Goal: Information Seeking & Learning: Learn about a topic

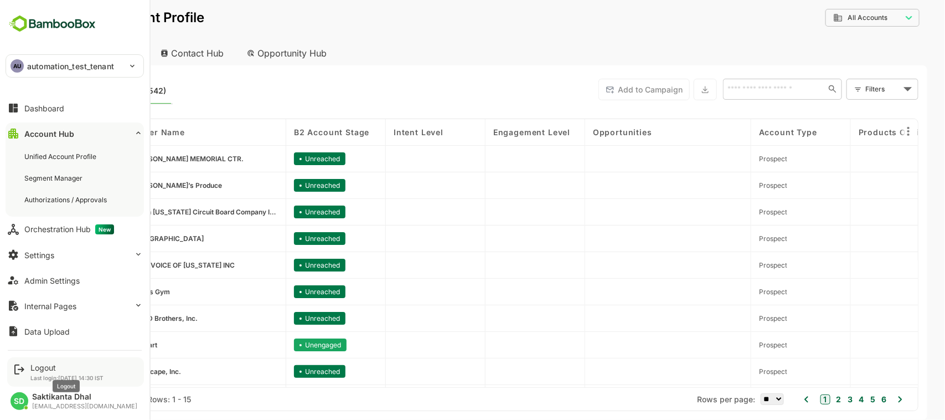
click at [42, 365] on div "Logout" at bounding box center [66, 367] width 73 height 9
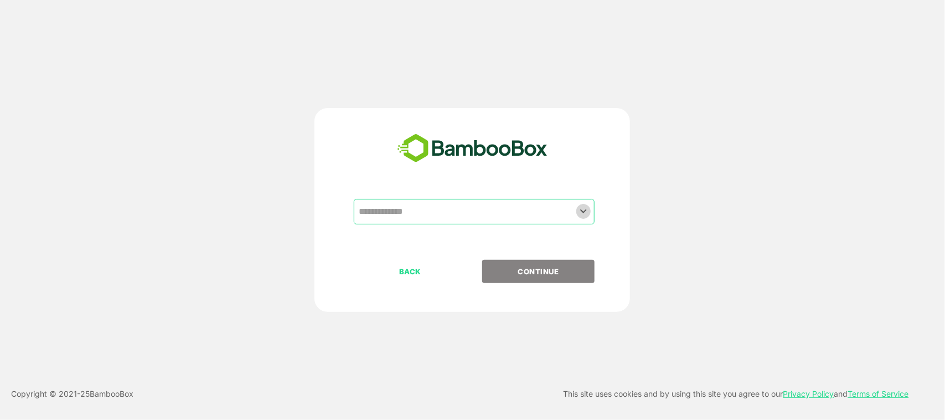
click at [580, 209] on icon "Open" at bounding box center [583, 210] width 13 height 13
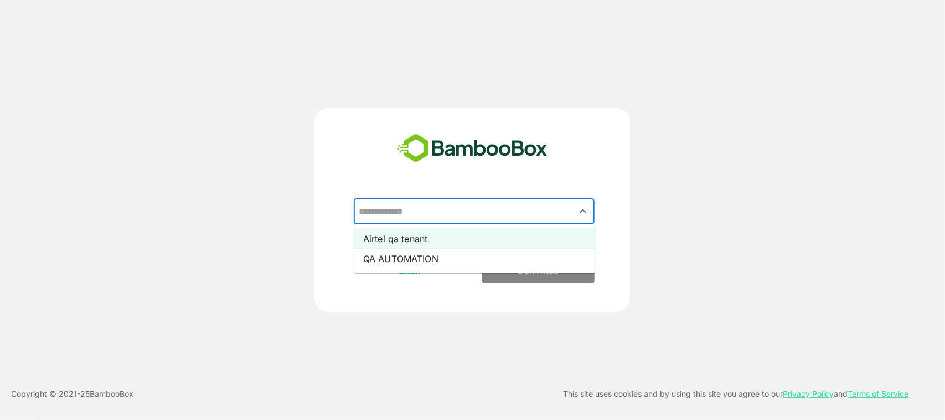
click at [529, 238] on li "Airtel qa tenant" at bounding box center [474, 239] width 241 height 20
type input "**********"
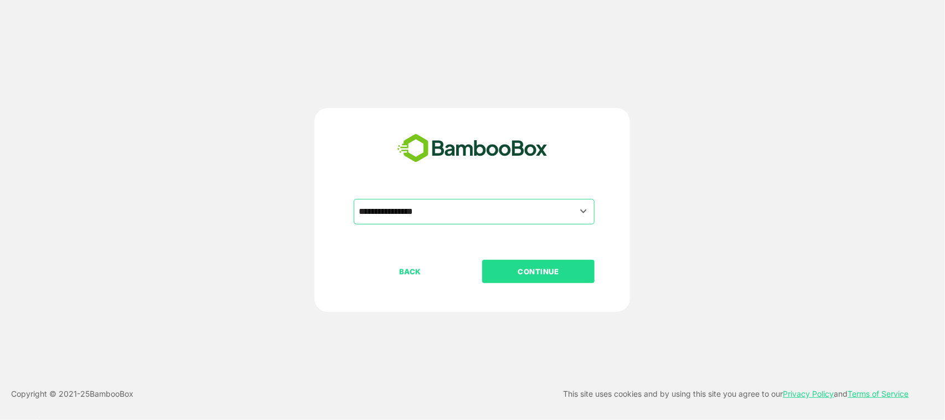
click at [541, 264] on button "CONTINUE" at bounding box center [538, 271] width 112 height 23
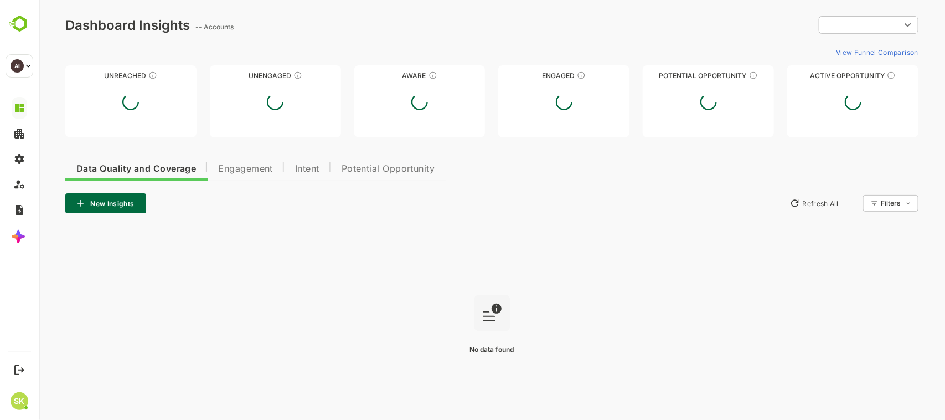
type input "**********"
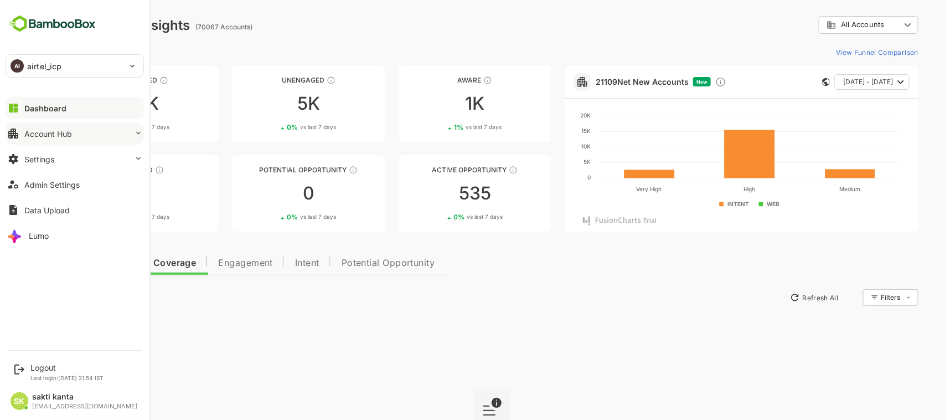
click at [64, 136] on div "Account Hub" at bounding box center [48, 133] width 48 height 9
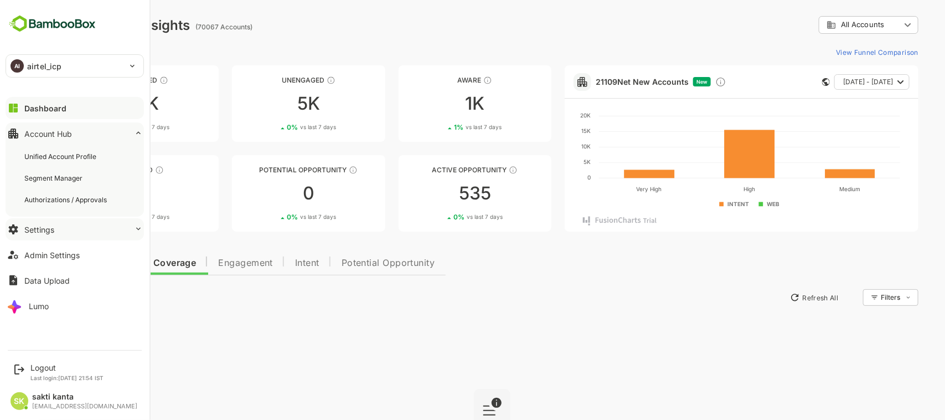
click at [66, 226] on button "Settings" at bounding box center [75, 229] width 138 height 22
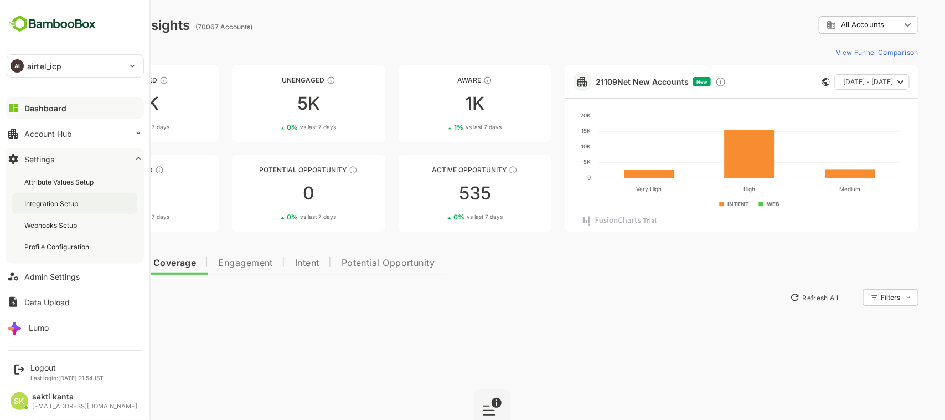
click at [61, 206] on div "Integration Setup" at bounding box center [52, 203] width 56 height 9
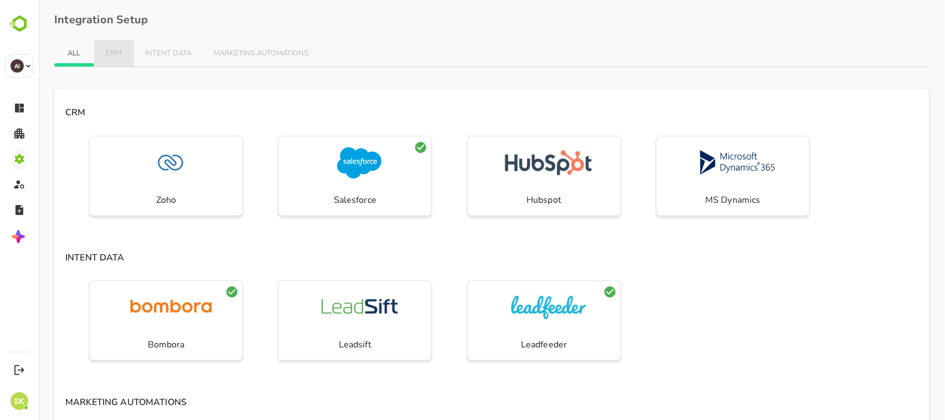
click at [111, 58] on button "CRM" at bounding box center [114, 53] width 40 height 27
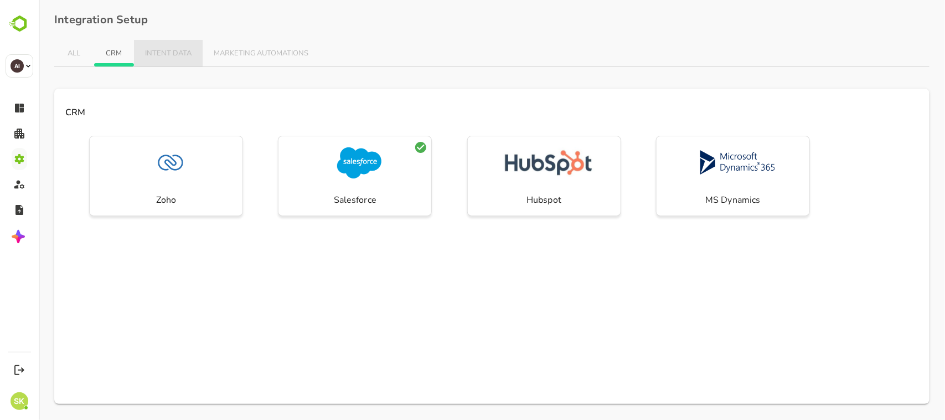
click at [142, 55] on button "INTENT DATA" at bounding box center [167, 53] width 69 height 27
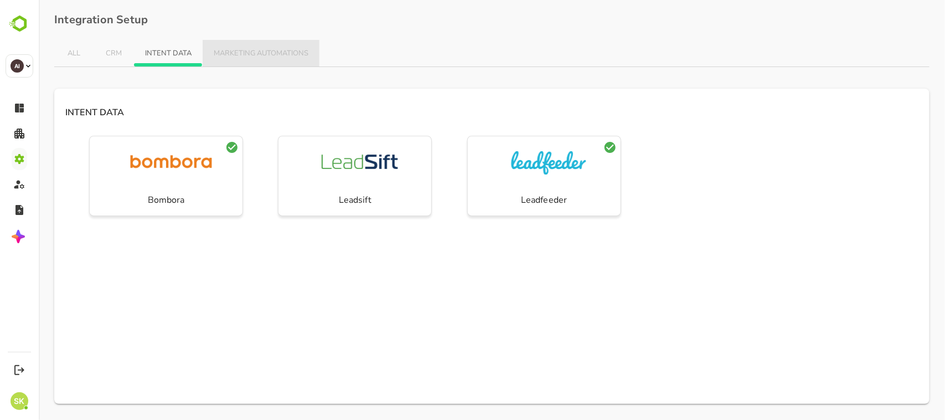
click at [226, 53] on span "MARKETING AUTOMATIONS" at bounding box center [260, 53] width 95 height 9
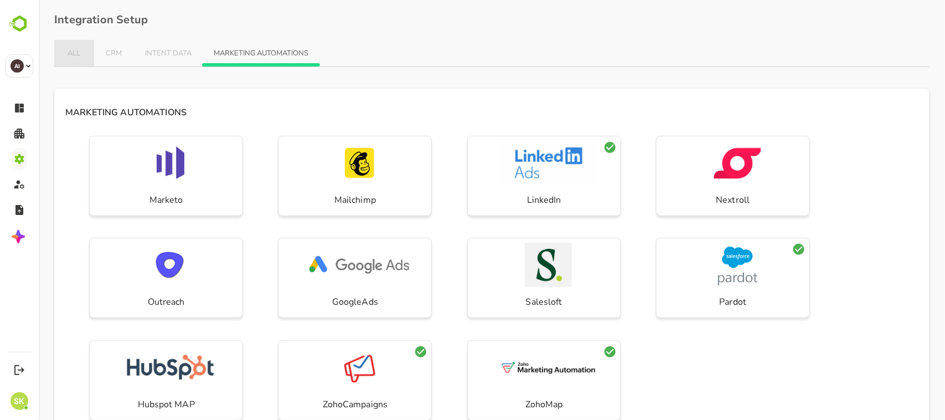
click at [80, 50] on span "ALL" at bounding box center [74, 53] width 18 height 9
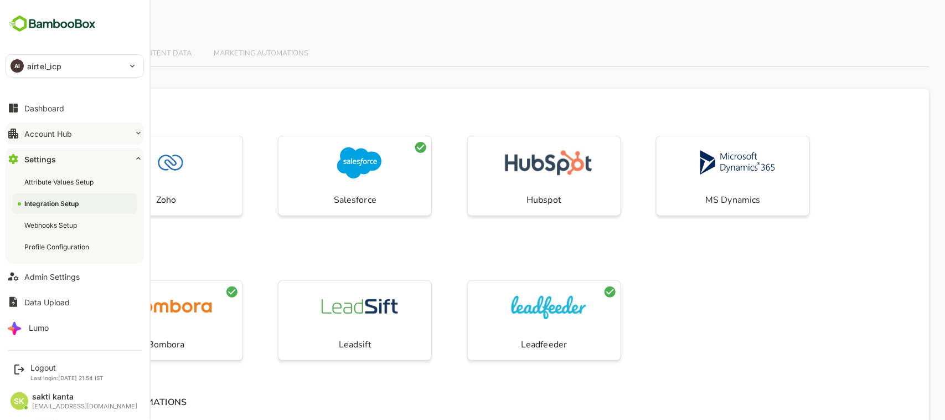
click at [63, 133] on div "Account Hub" at bounding box center [48, 133] width 48 height 9
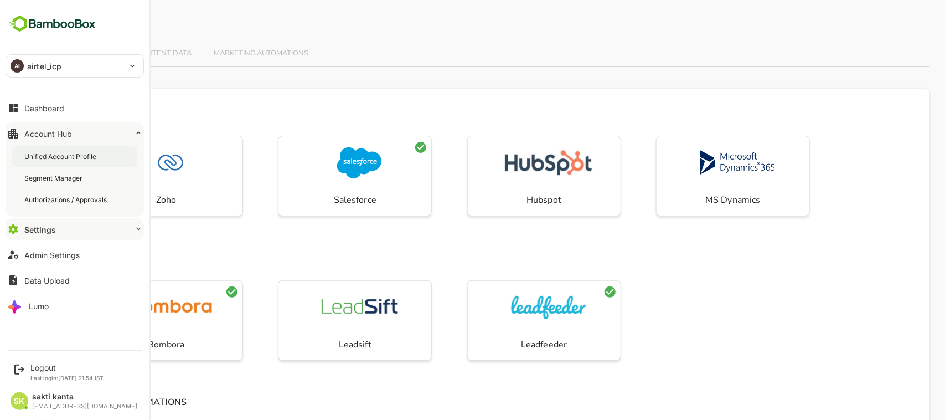
click at [65, 153] on div "Unified Account Profile" at bounding box center [61, 156] width 74 height 9
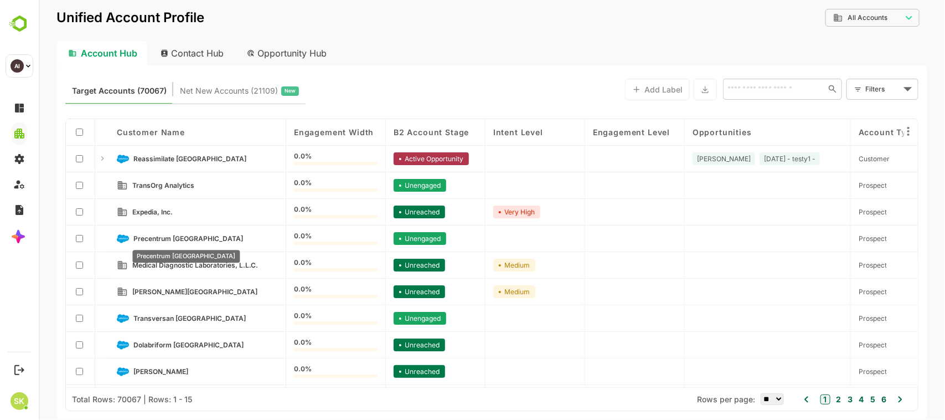
scroll to position [159, 0]
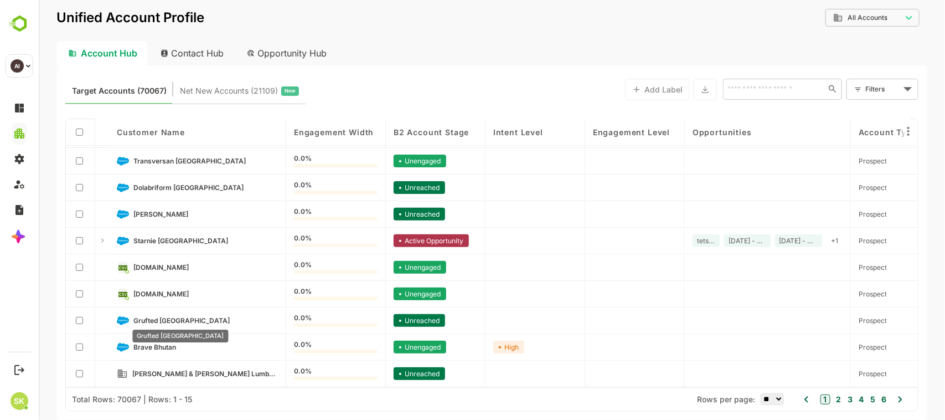
click at [183, 317] on span "Grufted [GEOGRAPHIC_DATA]" at bounding box center [181, 320] width 96 height 8
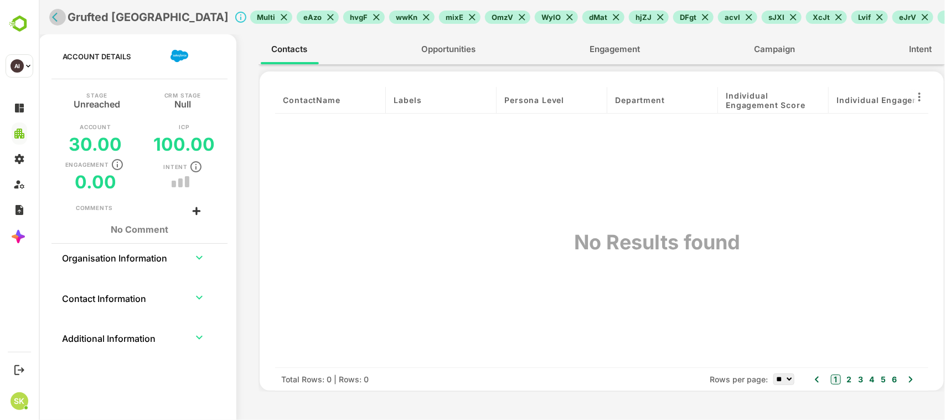
click at [53, 20] on icon "back" at bounding box center [56, 17] width 11 height 11
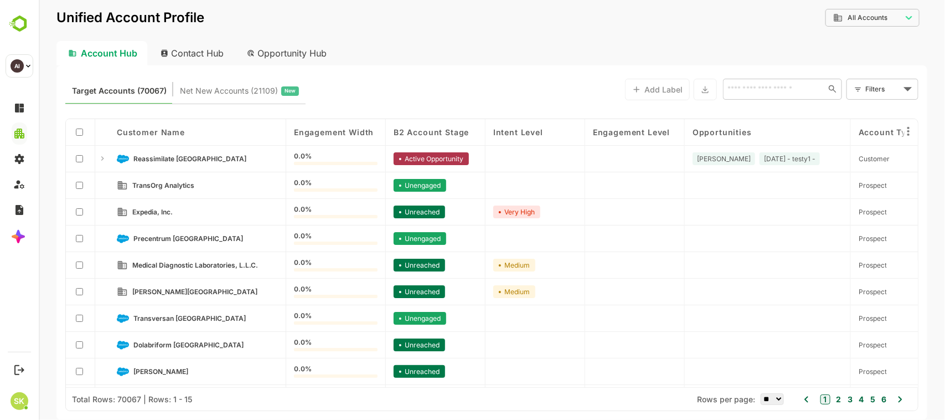
click at [882, 396] on button "6" at bounding box center [882, 399] width 8 height 12
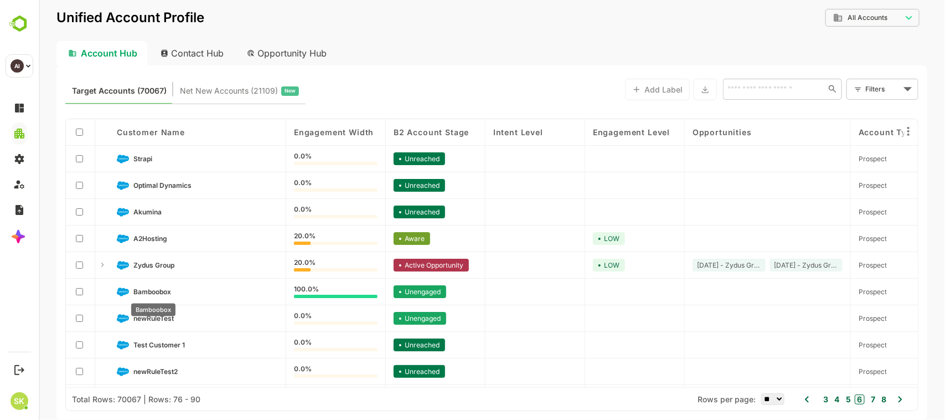
click at [156, 289] on span "Bamboobox" at bounding box center [152, 291] width 38 height 8
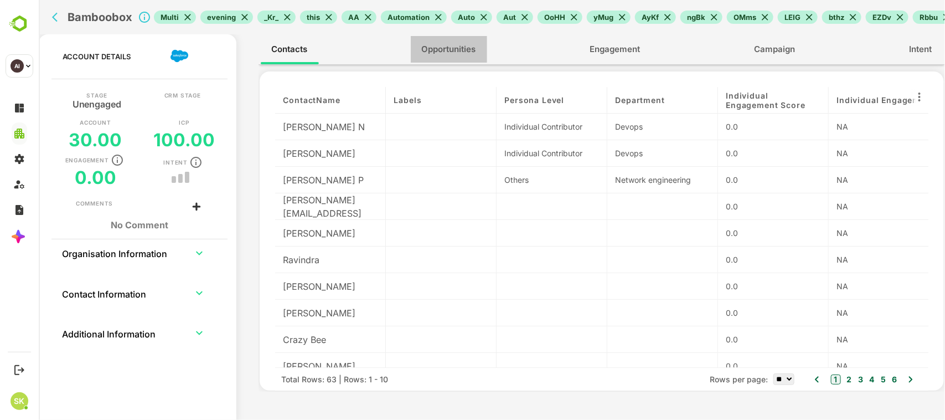
click at [441, 48] on span "Opportunities" at bounding box center [448, 49] width 54 height 14
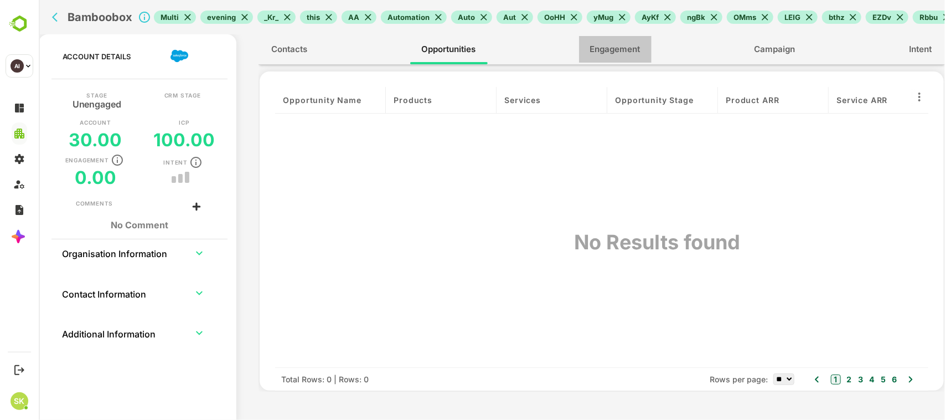
click at [598, 48] on span "Engagement" at bounding box center [615, 49] width 50 height 14
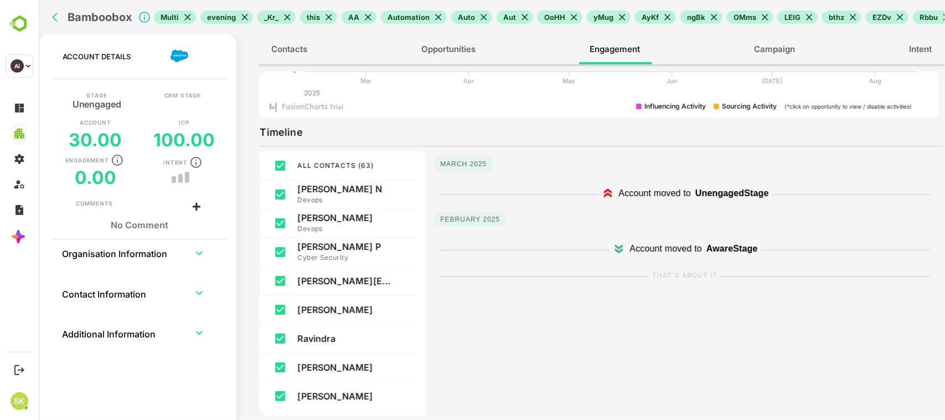
scroll to position [0, 0]
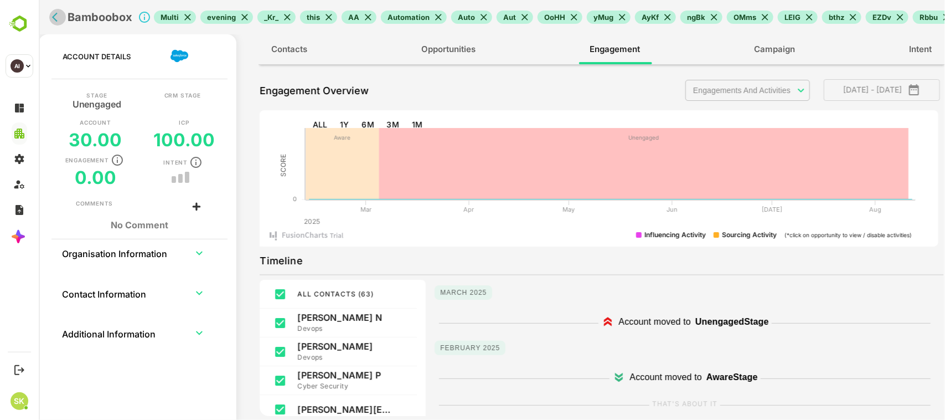
click at [51, 23] on button "back" at bounding box center [57, 17] width 17 height 17
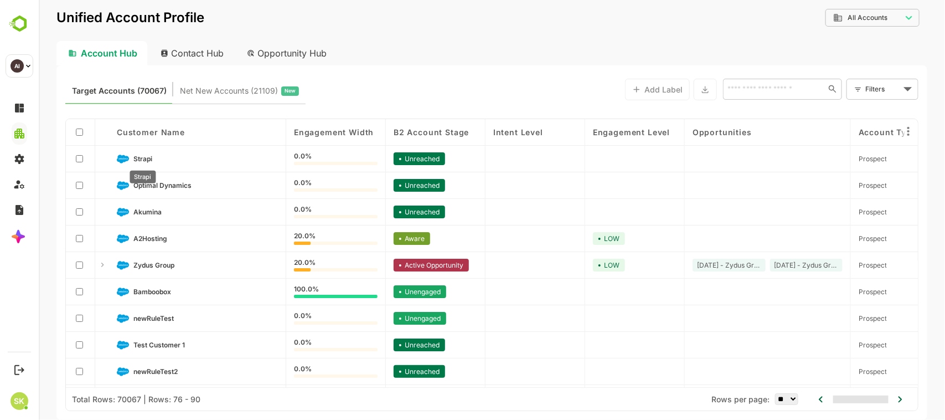
click at [143, 158] on span "Strapi" at bounding box center [142, 158] width 19 height 8
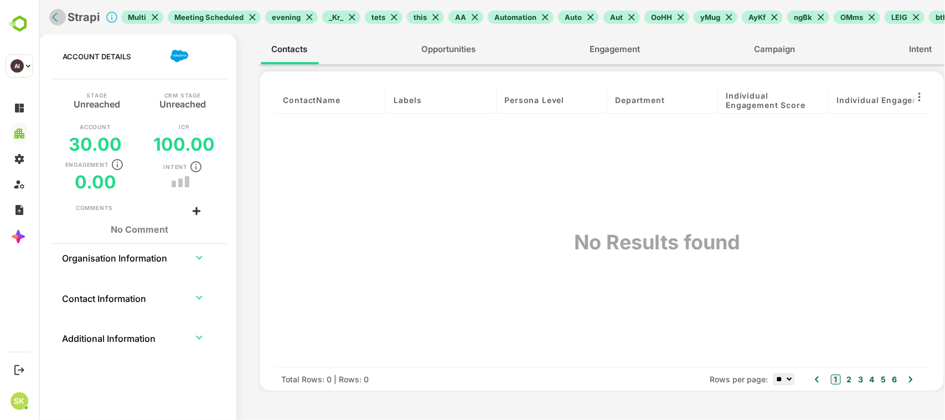
click at [55, 21] on icon "back" at bounding box center [56, 17] width 11 height 11
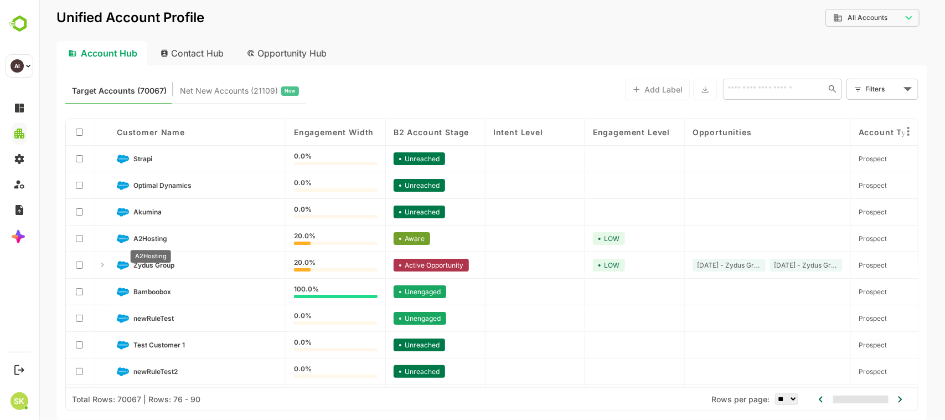
click at [153, 239] on span "A2Hosting" at bounding box center [150, 238] width 34 height 8
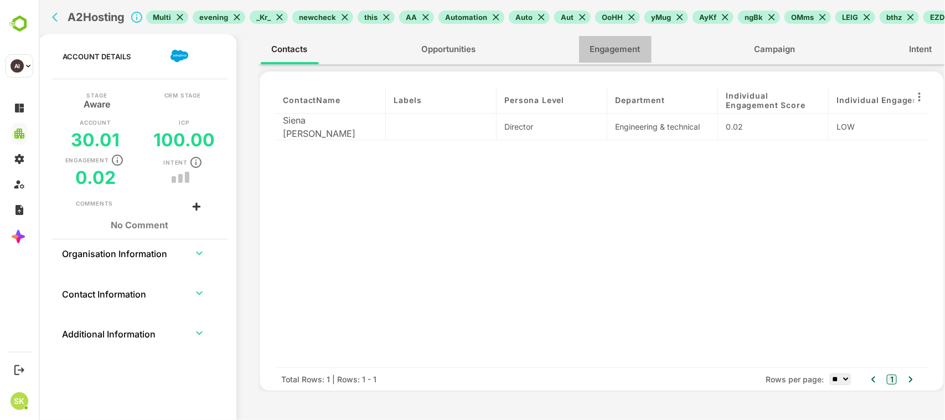
click at [601, 50] on span "Engagement" at bounding box center [615, 49] width 50 height 14
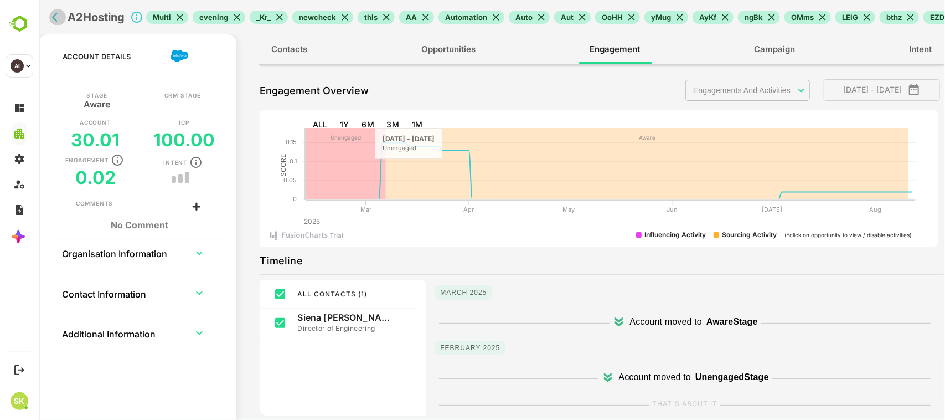
click at [55, 20] on icon "back" at bounding box center [54, 17] width 6 height 9
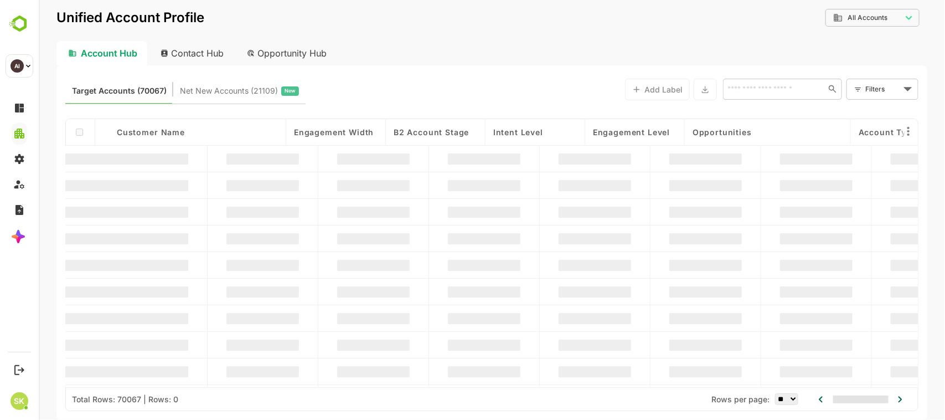
click at [56, 20] on p "Unified Account Profile" at bounding box center [130, 17] width 148 height 13
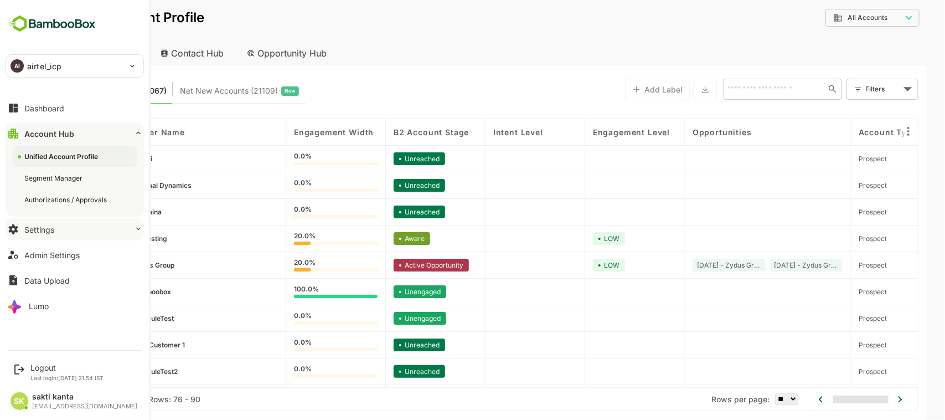
click at [63, 228] on button "Settings" at bounding box center [75, 229] width 138 height 22
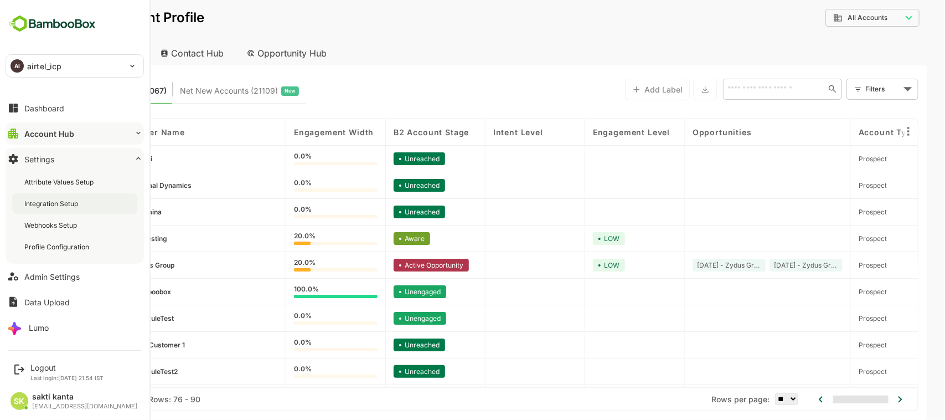
click at [51, 202] on div "Integration Setup" at bounding box center [52, 203] width 56 height 9
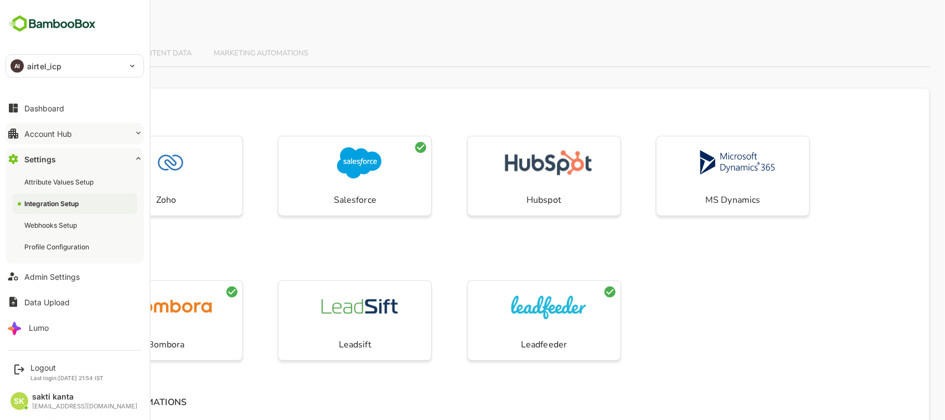
click at [64, 133] on div "Account Hub" at bounding box center [48, 133] width 48 height 9
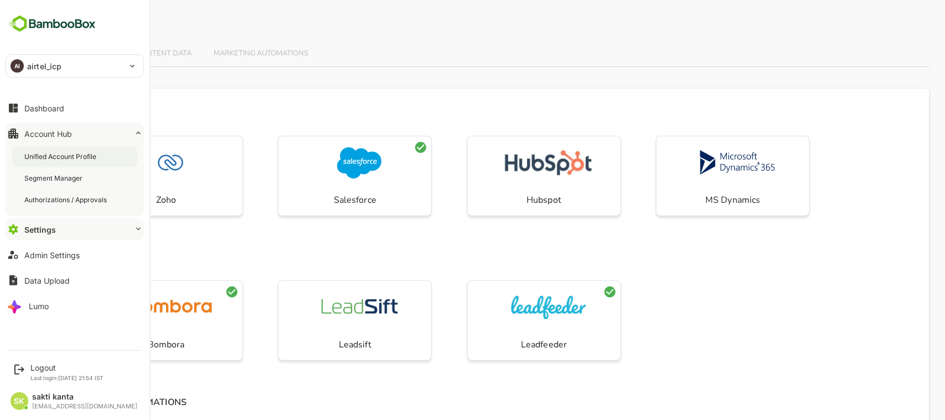
click at [68, 153] on div "Unified Account Profile" at bounding box center [61, 156] width 74 height 9
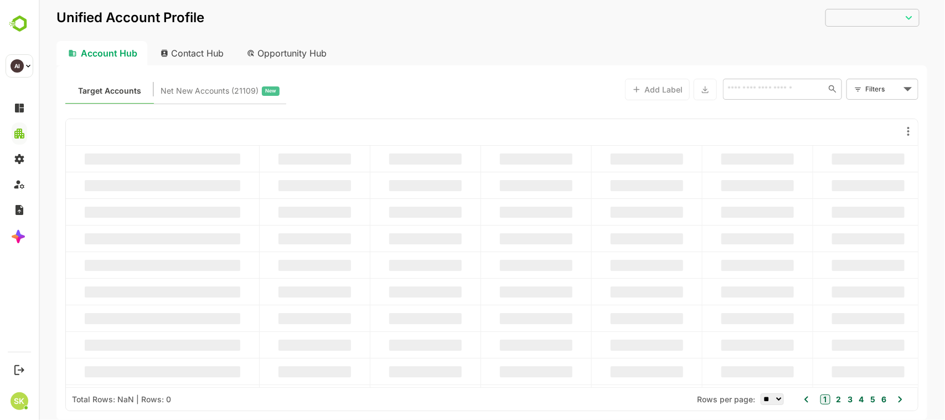
type input "**********"
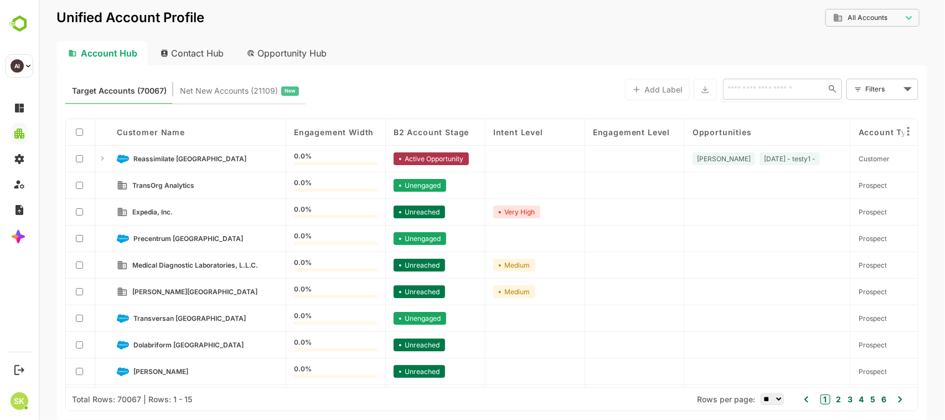
click at [752, 91] on input "text" at bounding box center [772, 88] width 96 height 13
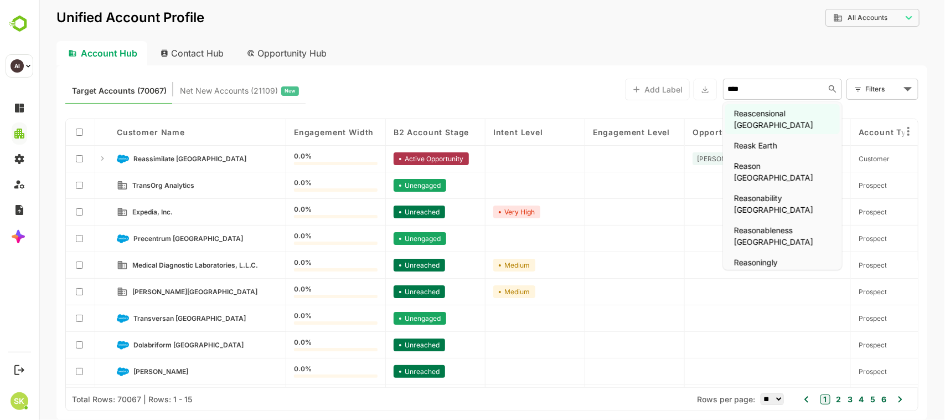
type input "*****"
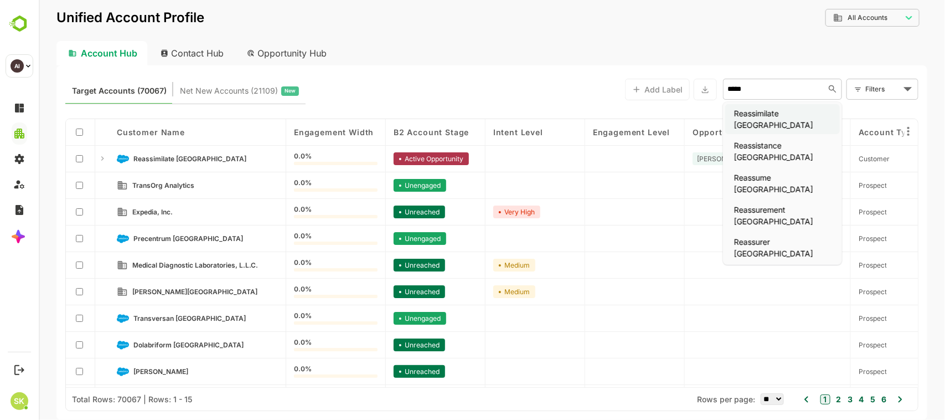
click at [767, 111] on li "Reassimilate [GEOGRAPHIC_DATA]" at bounding box center [782, 119] width 115 height 30
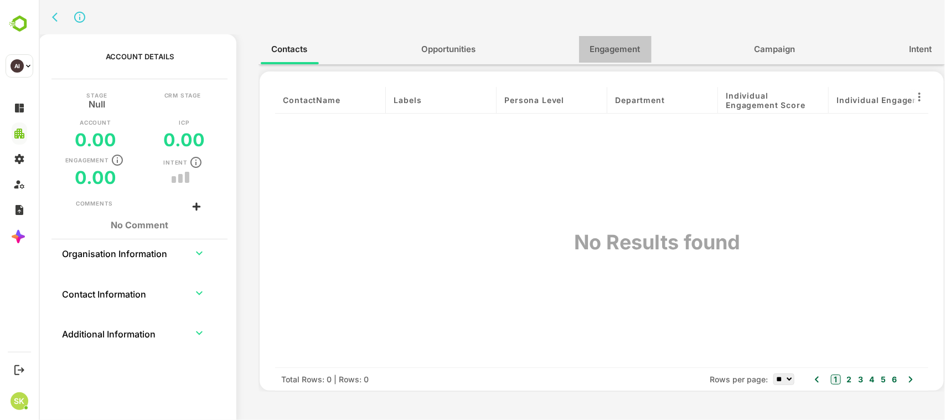
click at [613, 53] on span "Engagement" at bounding box center [615, 49] width 50 height 14
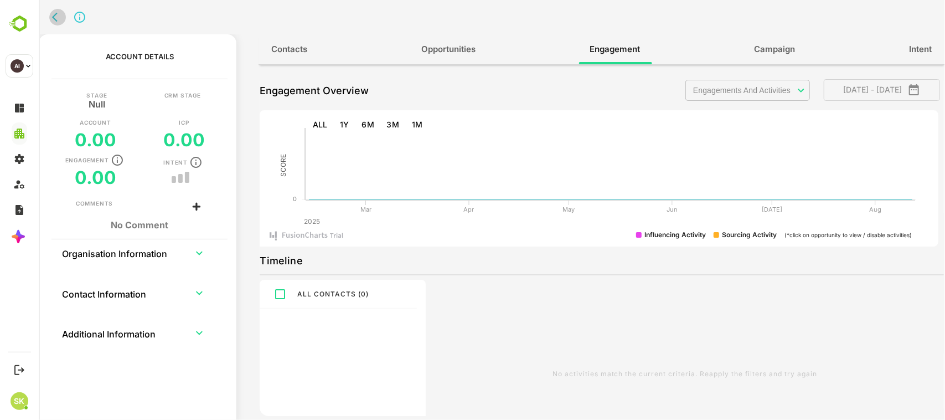
click at [53, 18] on icon "back" at bounding box center [54, 17] width 6 height 9
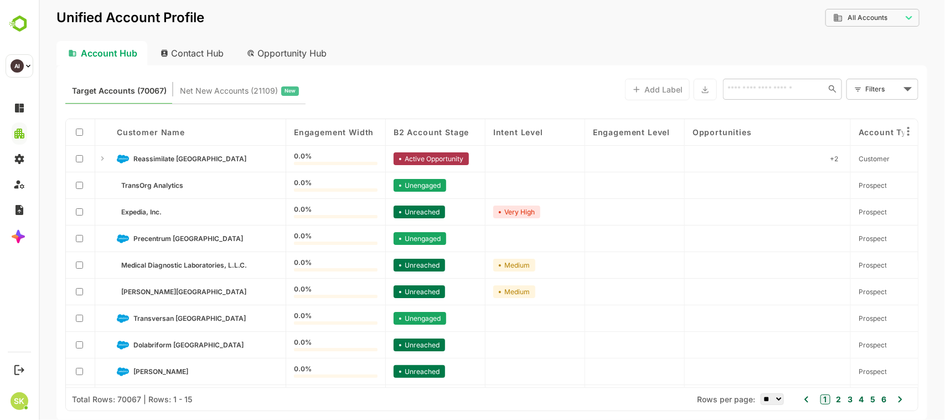
click at [767, 81] on div "​" at bounding box center [781, 89] width 119 height 21
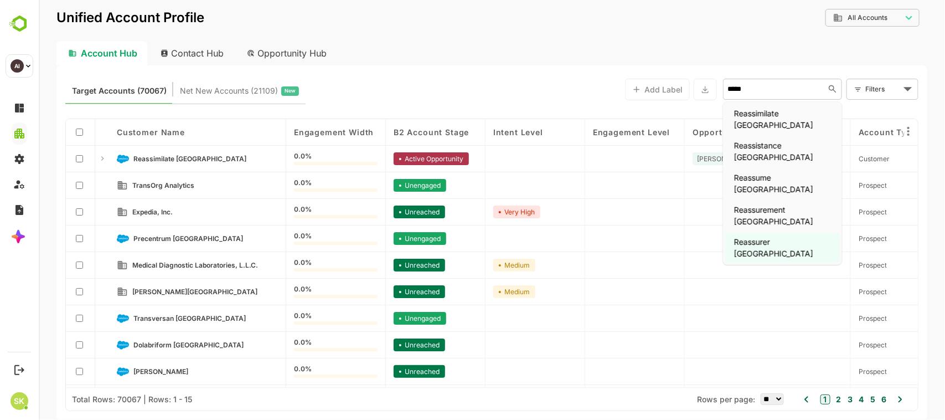
type input "*****"
click at [748, 91] on input "*****" at bounding box center [772, 88] width 96 height 13
click at [759, 111] on li "Reassimilate [GEOGRAPHIC_DATA]" at bounding box center [782, 119] width 115 height 30
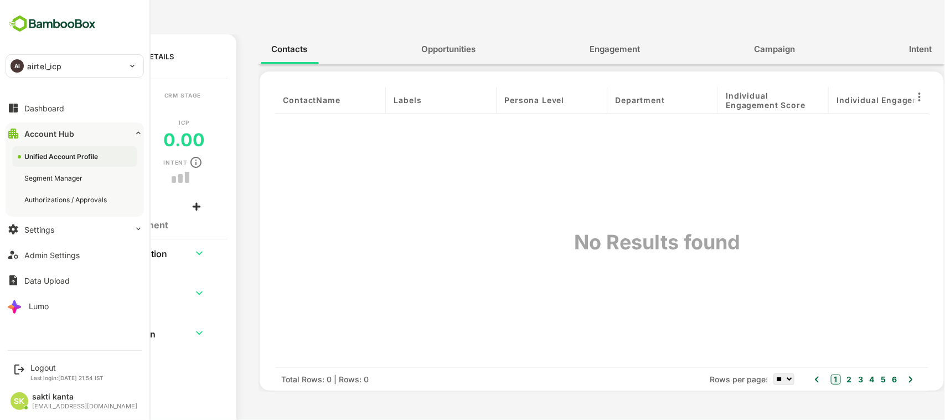
click at [40, 62] on p "airtel_icp" at bounding box center [44, 66] width 34 height 12
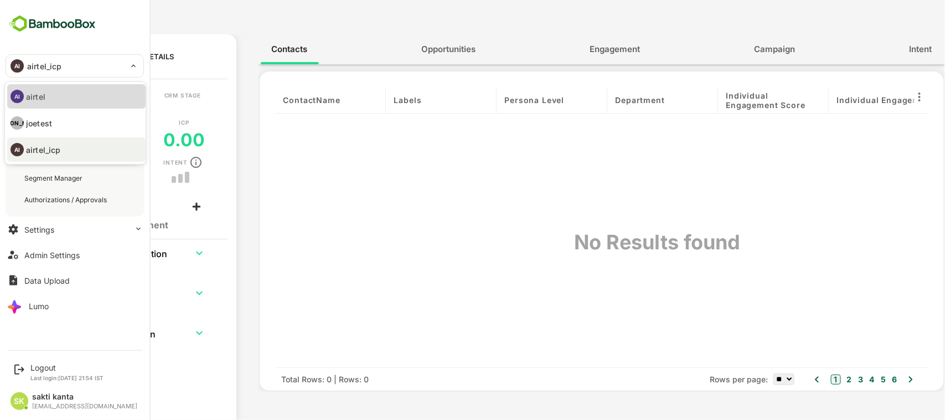
click at [47, 92] on li "AI airtel" at bounding box center [76, 96] width 138 height 24
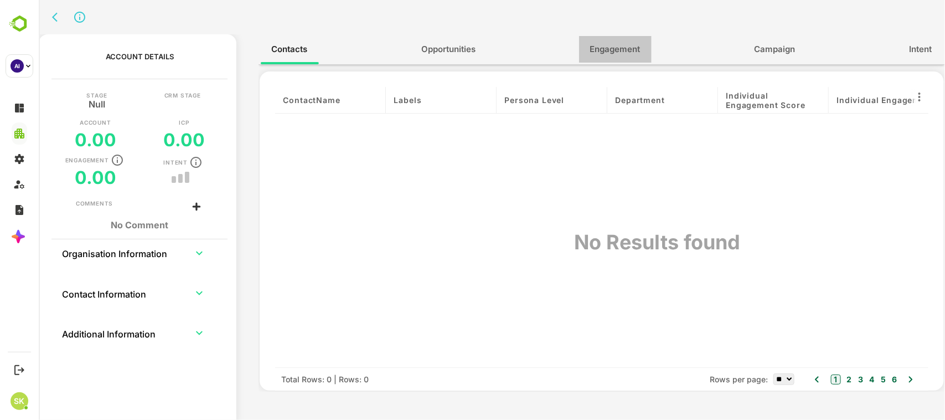
click at [613, 42] on span "Engagement" at bounding box center [615, 49] width 50 height 14
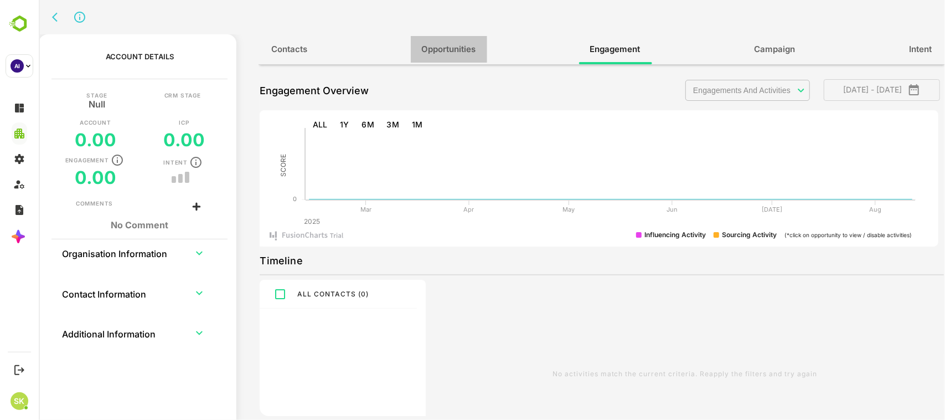
click at [459, 45] on span "Opportunities" at bounding box center [448, 49] width 54 height 14
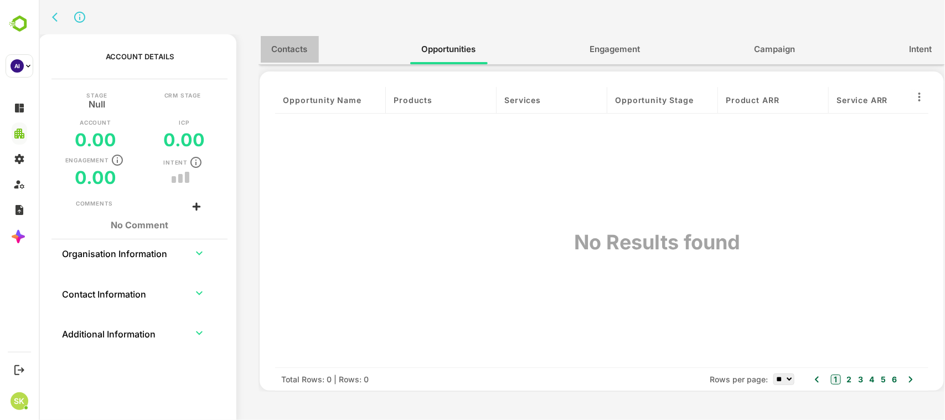
click at [266, 48] on button "Contacts" at bounding box center [289, 49] width 58 height 27
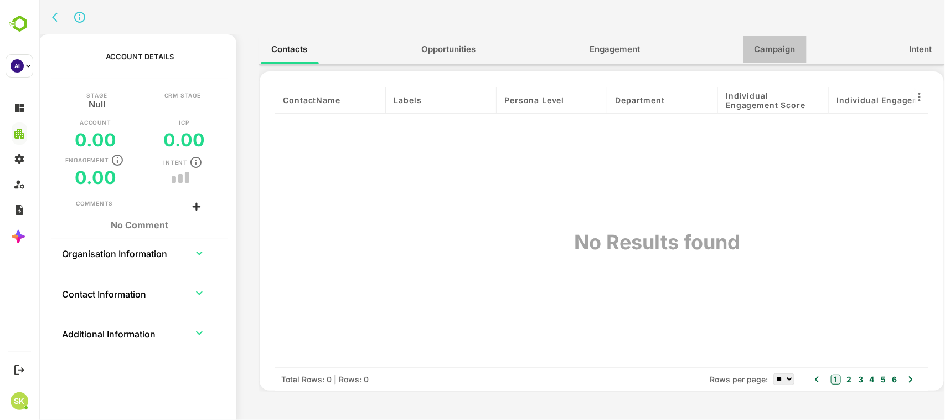
click at [780, 50] on span "Campaign" at bounding box center [774, 49] width 41 height 14
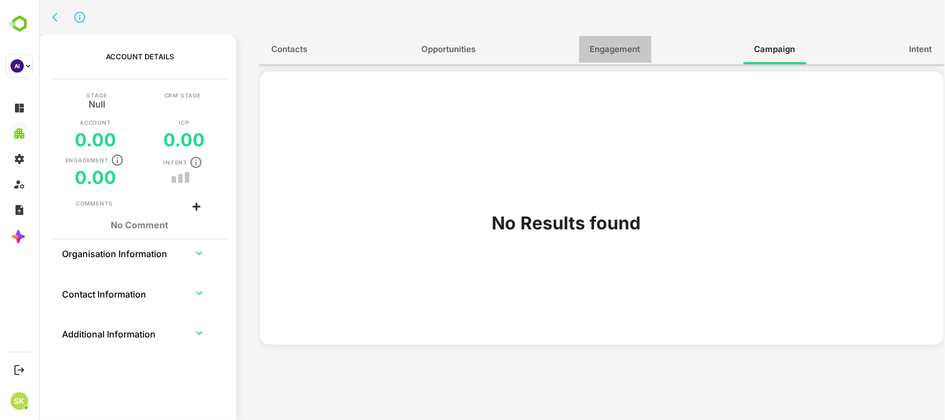
click at [613, 47] on span "Engagement" at bounding box center [615, 49] width 50 height 14
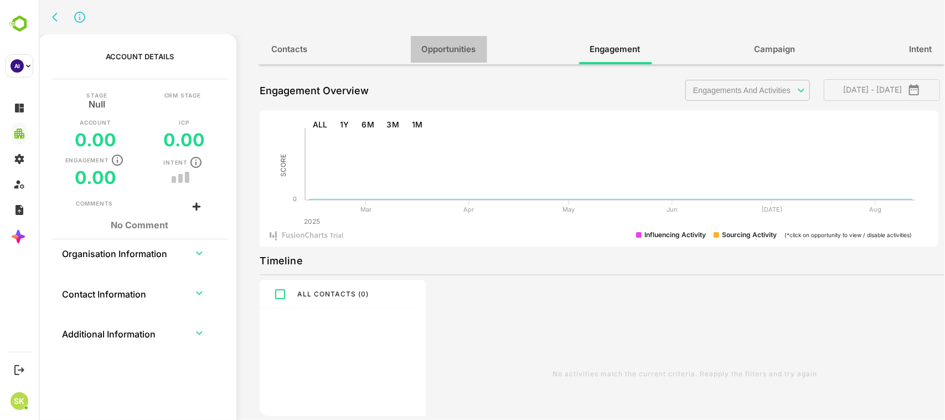
click at [441, 43] on span "Opportunities" at bounding box center [448, 49] width 54 height 14
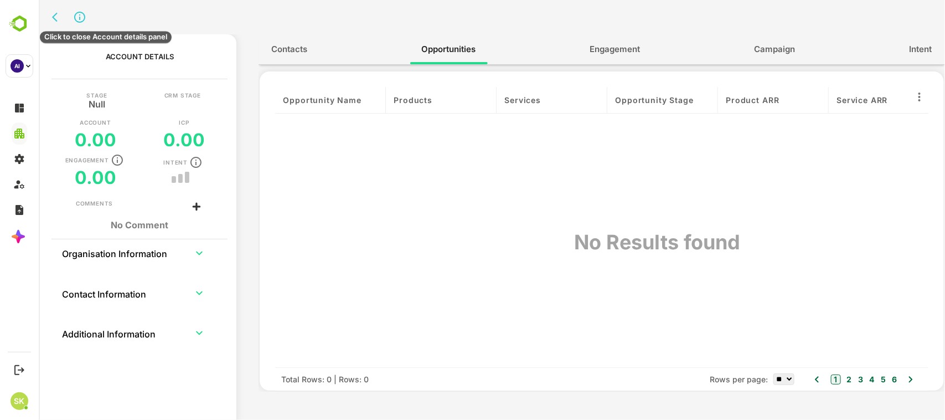
click at [81, 14] on icon "Click to close Account details panel" at bounding box center [79, 17] width 13 height 13
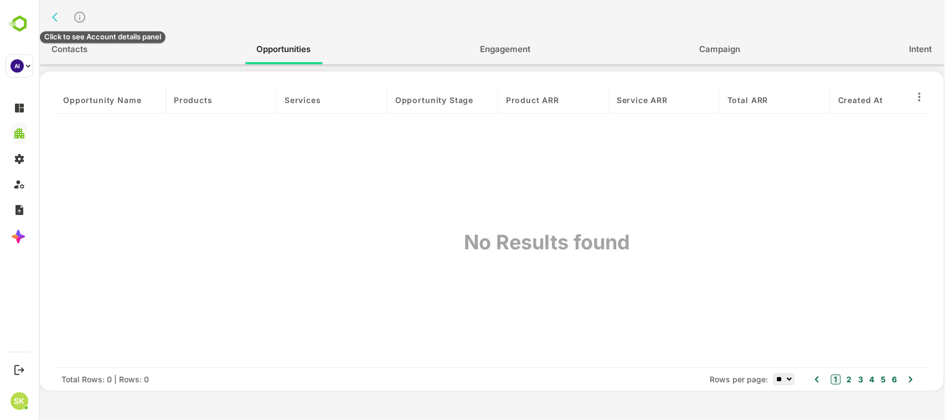
click at [81, 14] on icon "Click to see Account details panel" at bounding box center [79, 17] width 13 height 13
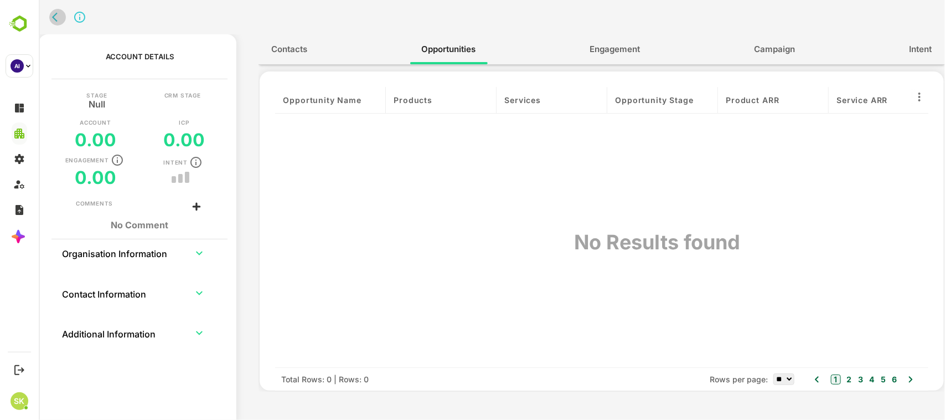
click at [55, 18] on icon "back" at bounding box center [56, 17] width 11 height 11
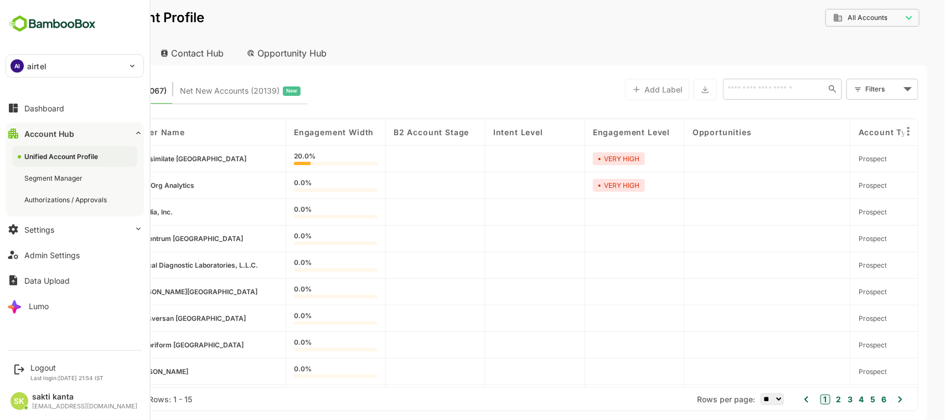
click at [40, 71] on p "airtel" at bounding box center [36, 66] width 19 height 12
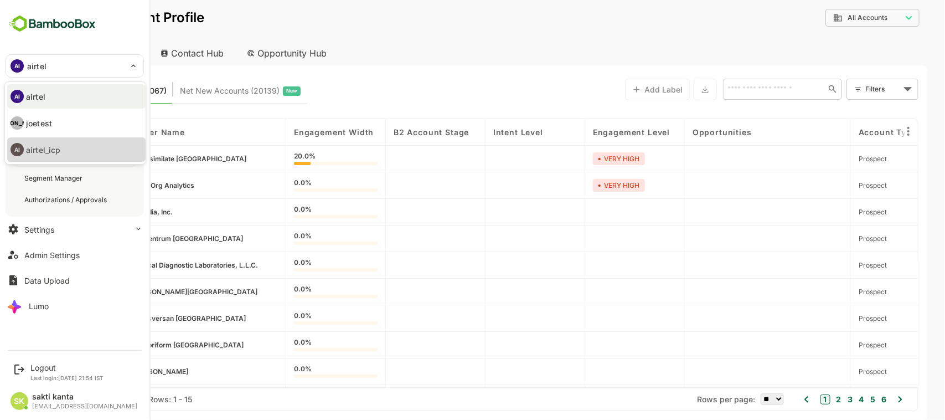
click at [54, 145] on p "airtel_icp" at bounding box center [43, 150] width 34 height 12
type input "**********"
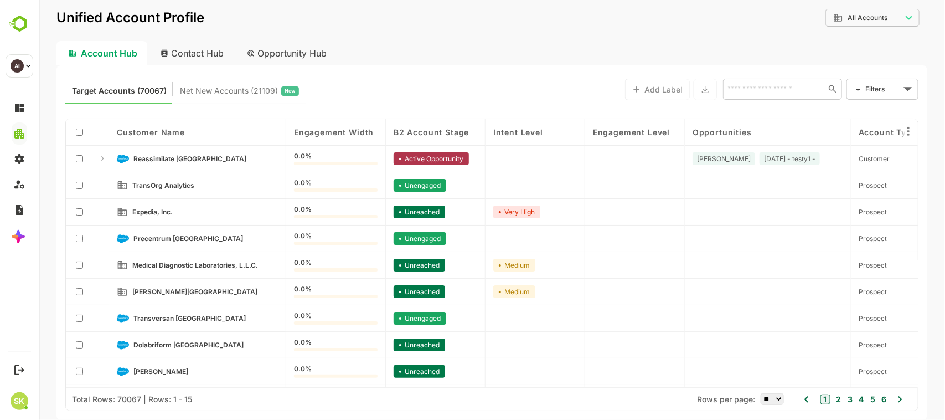
click at [798, 84] on input "text" at bounding box center [773, 88] width 99 height 13
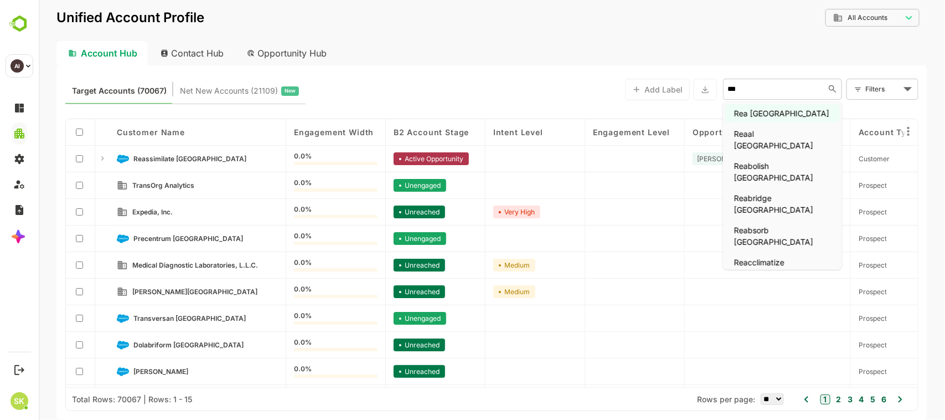
type input "****"
click at [795, 285] on li "Reassimilate [GEOGRAPHIC_DATA]" at bounding box center [782, 300] width 115 height 30
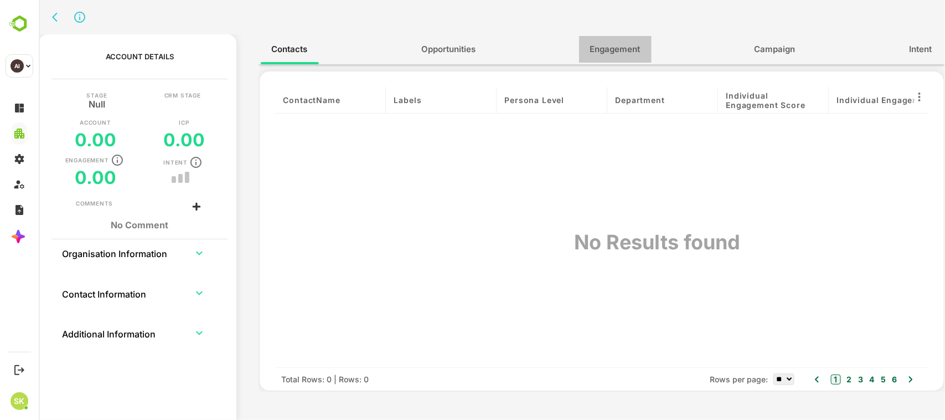
click at [598, 56] on button "Engagement" at bounding box center [615, 49] width 73 height 27
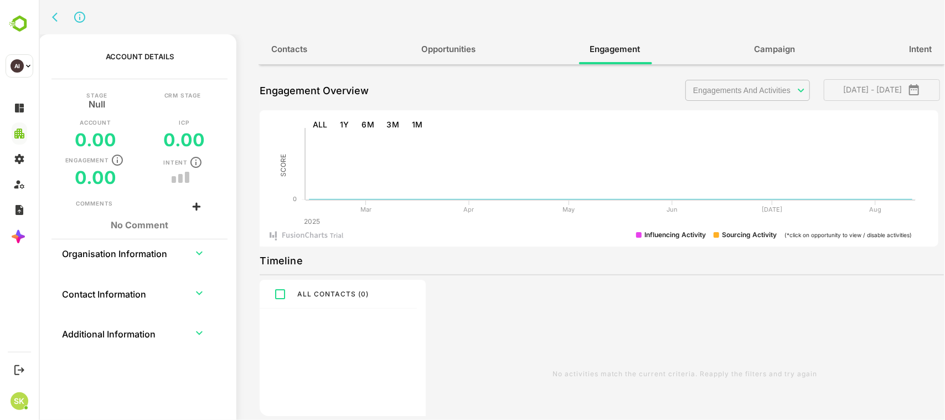
click at [334, 291] on span "ALL CONTACTS ( 0 )" at bounding box center [332, 294] width 71 height 8
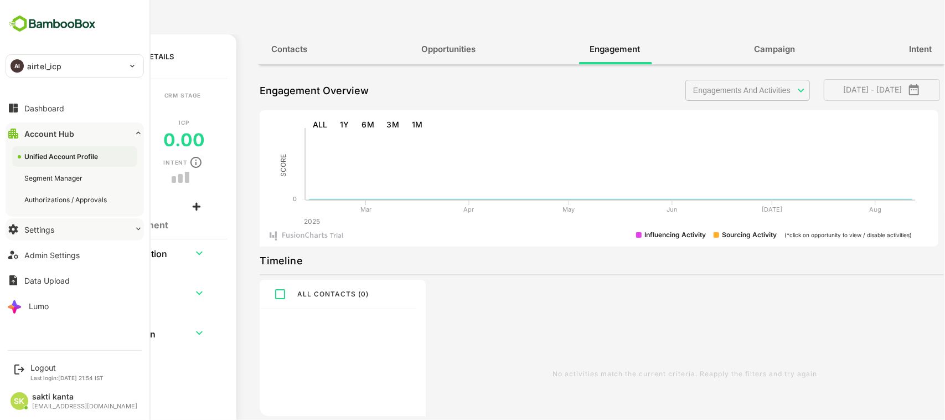
click at [34, 225] on div "Settings" at bounding box center [39, 229] width 30 height 9
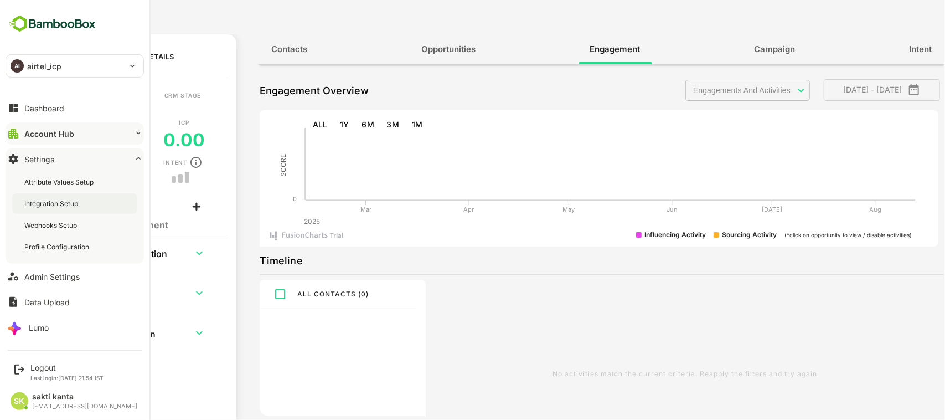
click at [40, 203] on div "Integration Setup" at bounding box center [52, 203] width 56 height 9
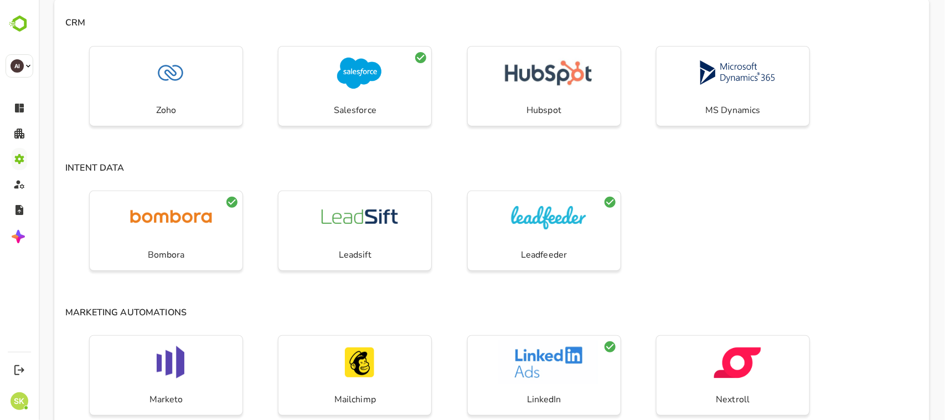
scroll to position [76, 0]
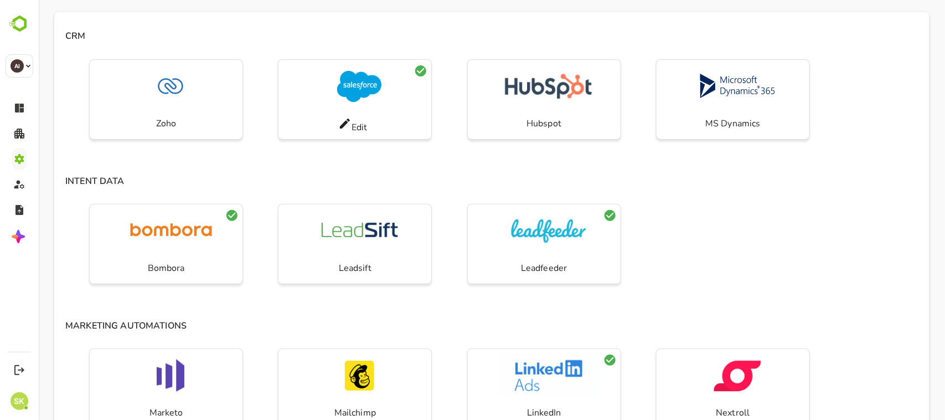
click at [337, 115] on div "Edit" at bounding box center [354, 125] width 153 height 28
click at [348, 123] on icon at bounding box center [344, 123] width 13 height 13
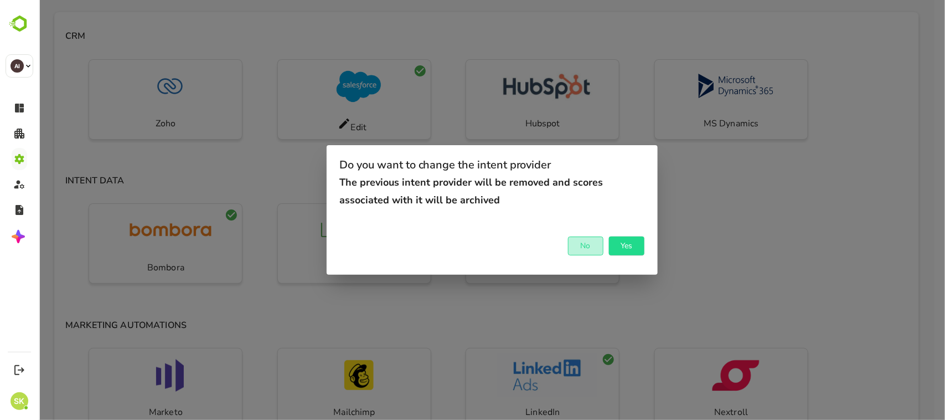
click at [585, 250] on span "No" at bounding box center [585, 246] width 24 height 14
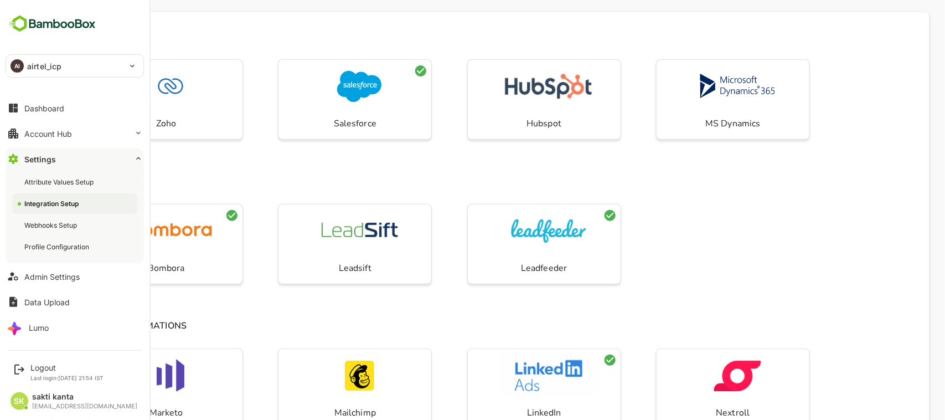
click at [78, 65] on div "AI airtel_icp" at bounding box center [68, 66] width 124 height 22
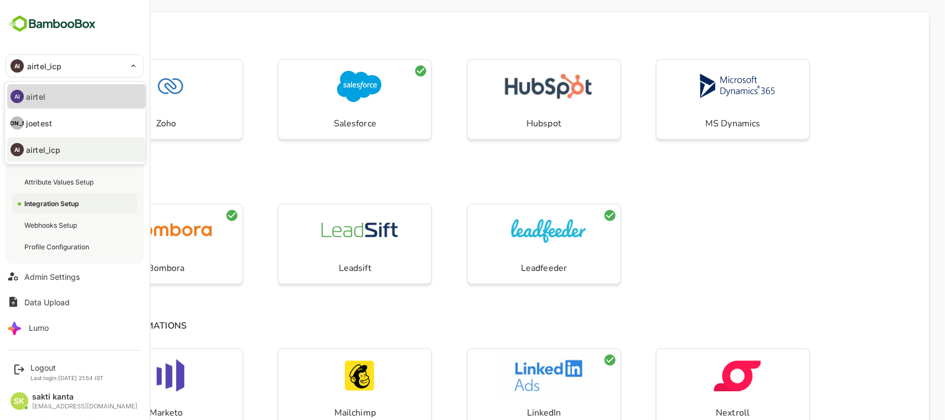
click at [75, 92] on li "AI airtel" at bounding box center [76, 96] width 138 height 24
type input "******"
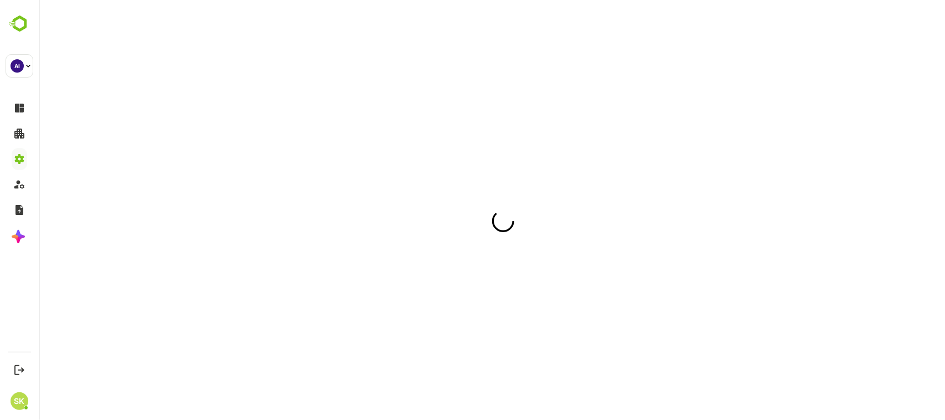
scroll to position [0, 0]
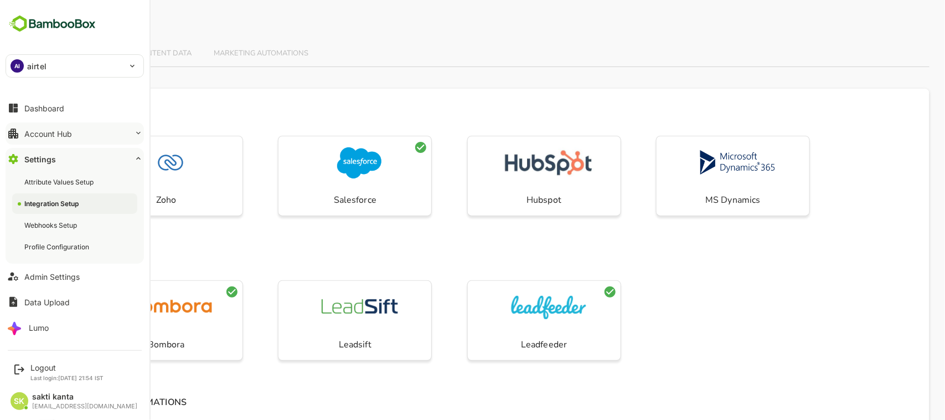
click at [58, 129] on div "Account Hub" at bounding box center [48, 133] width 48 height 9
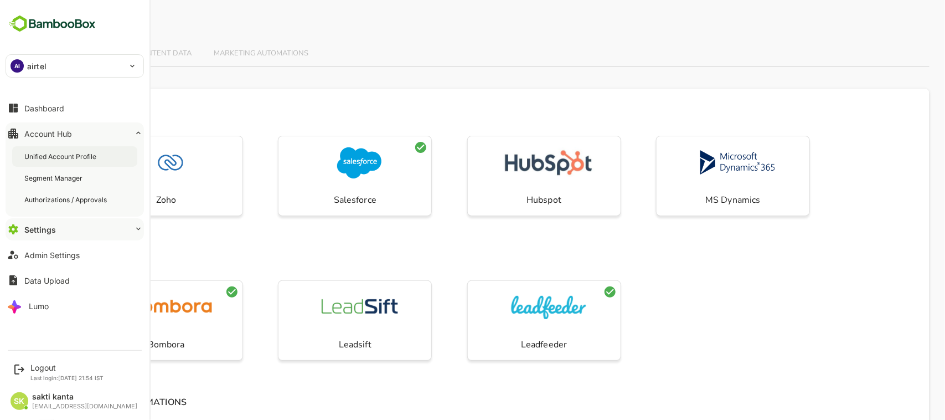
click at [59, 152] on div "Unified Account Profile" at bounding box center [61, 156] width 74 height 9
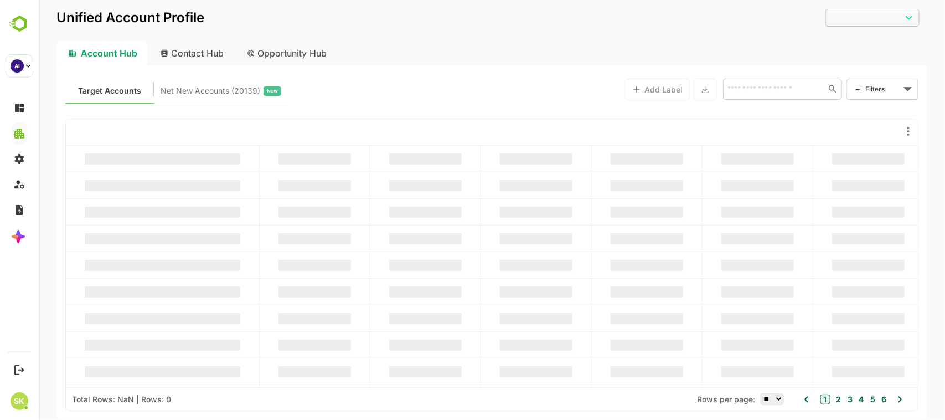
type input "**********"
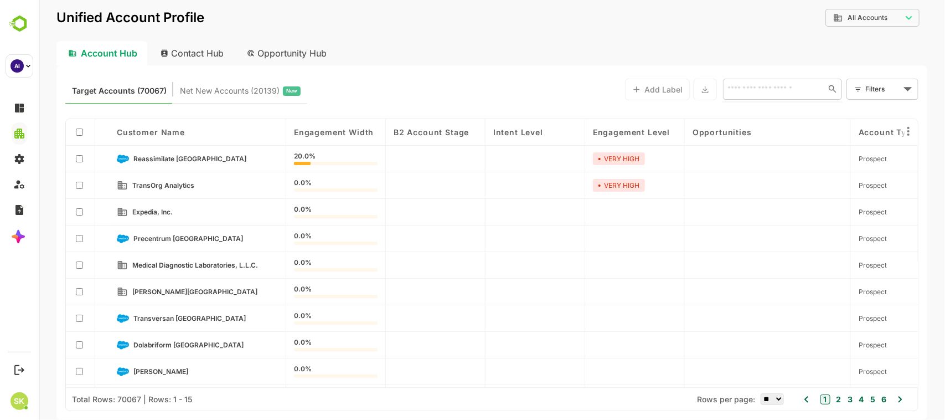
click at [770, 87] on input "text" at bounding box center [772, 88] width 96 height 13
type input "*****"
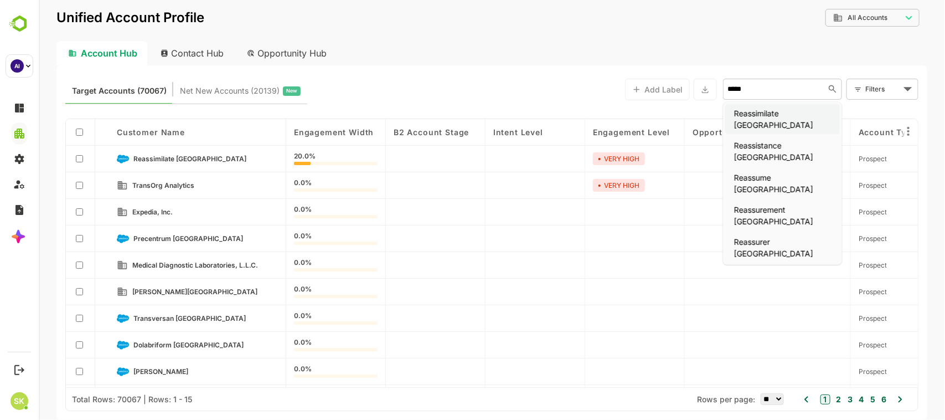
click at [780, 112] on li "Reassimilate [GEOGRAPHIC_DATA]" at bounding box center [782, 119] width 115 height 30
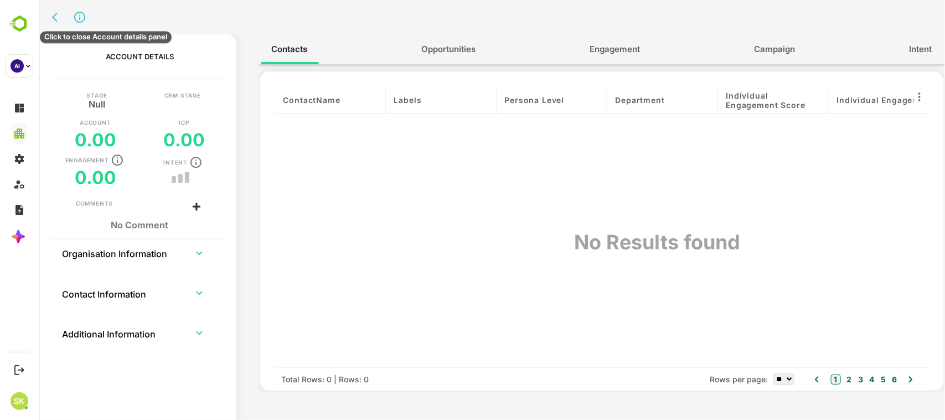
click at [80, 18] on icon "Click to close Account details panel" at bounding box center [79, 17] width 11 height 11
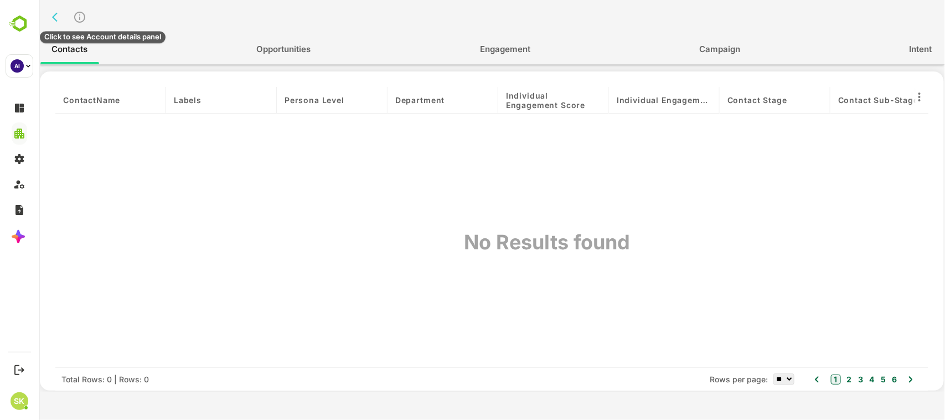
click at [79, 16] on icon "Click to see Account details panel" at bounding box center [79, 17] width 13 height 13
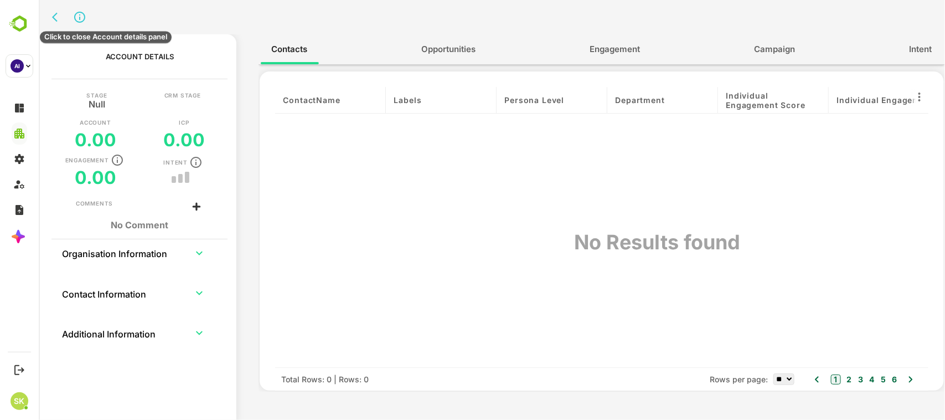
click at [79, 18] on icon "Click to close Account details panel" at bounding box center [79, 17] width 11 height 11
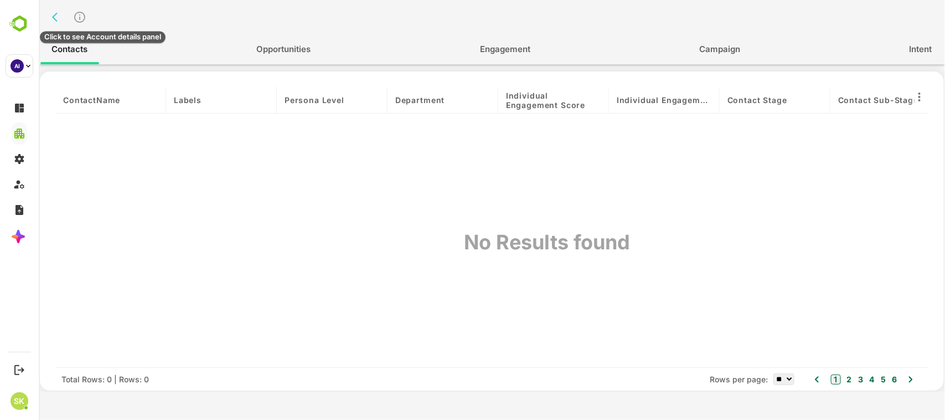
click at [79, 18] on icon "Click to see Account details panel" at bounding box center [79, 17] width 11 height 11
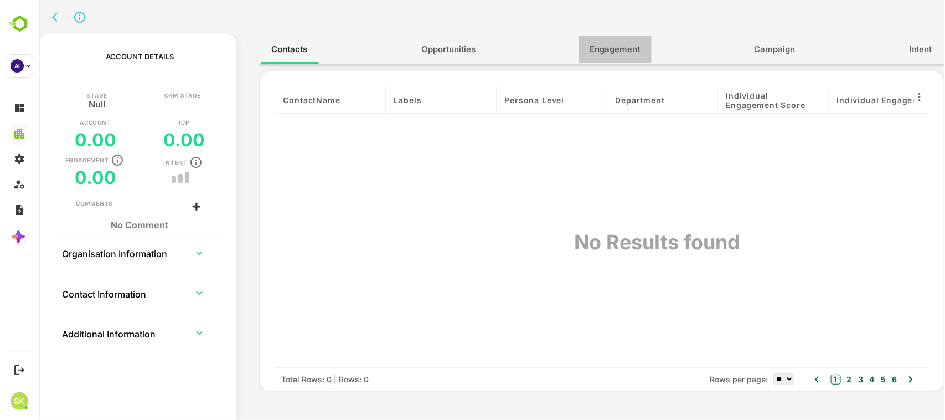
click at [611, 53] on span "Engagement" at bounding box center [615, 49] width 50 height 14
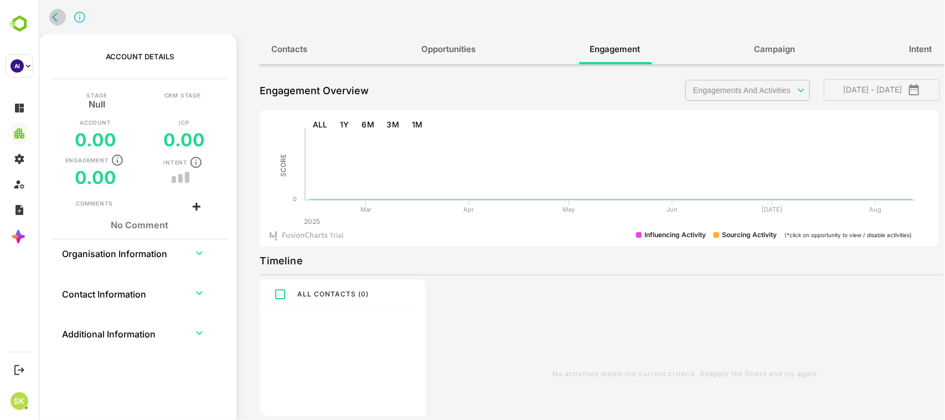
click at [53, 14] on icon "back" at bounding box center [56, 17] width 11 height 11
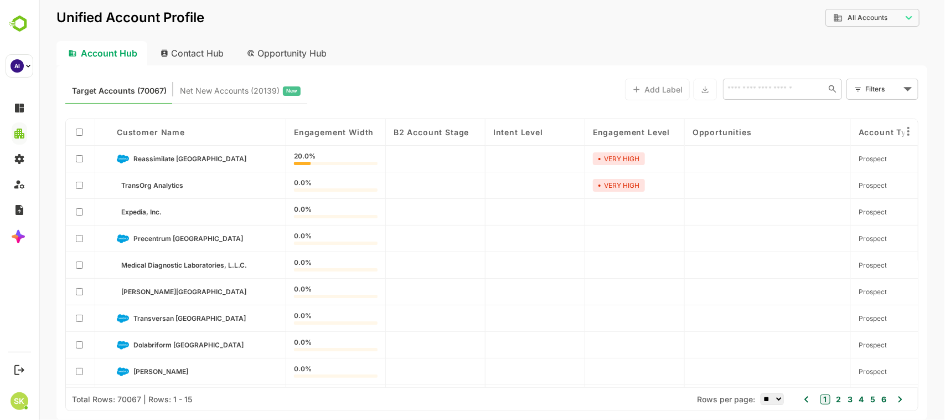
click at [200, 48] on div "Contact Hub" at bounding box center [192, 53] width 82 height 24
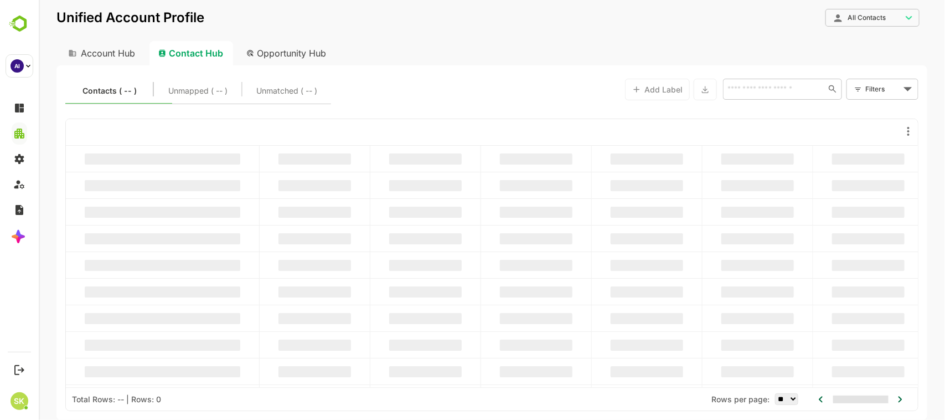
type input "**********"
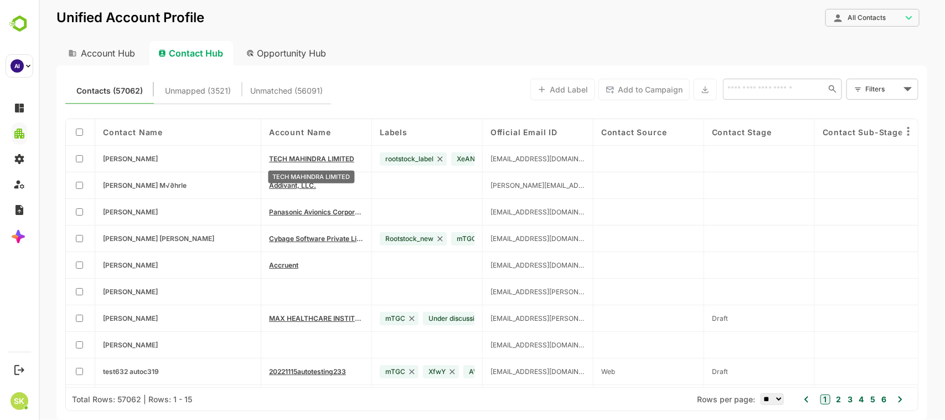
click at [299, 159] on span "TECH MAHINDRA LIMITED" at bounding box center [310, 158] width 85 height 8
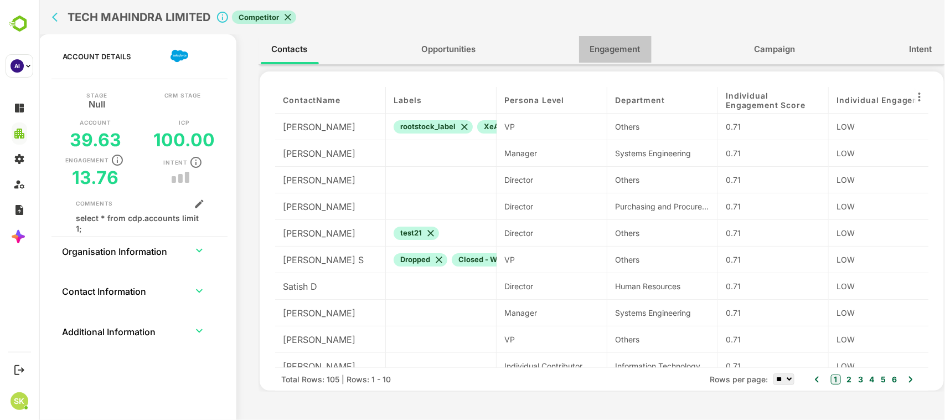
click at [606, 47] on span "Engagement" at bounding box center [615, 49] width 50 height 14
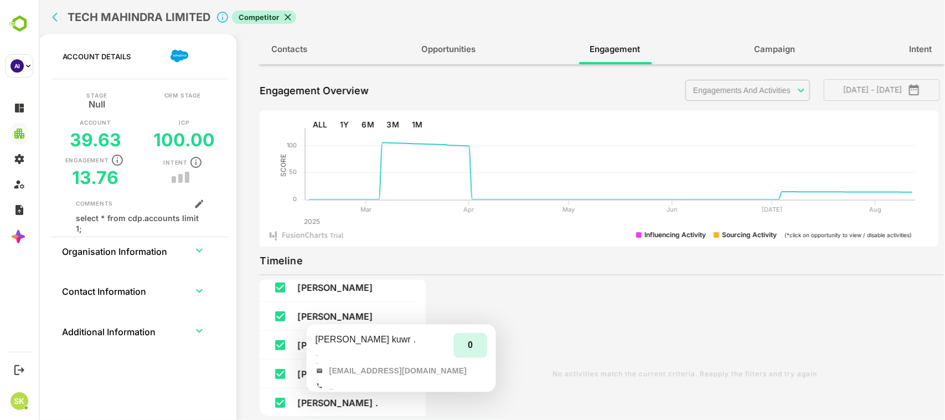
scroll to position [2245, 0]
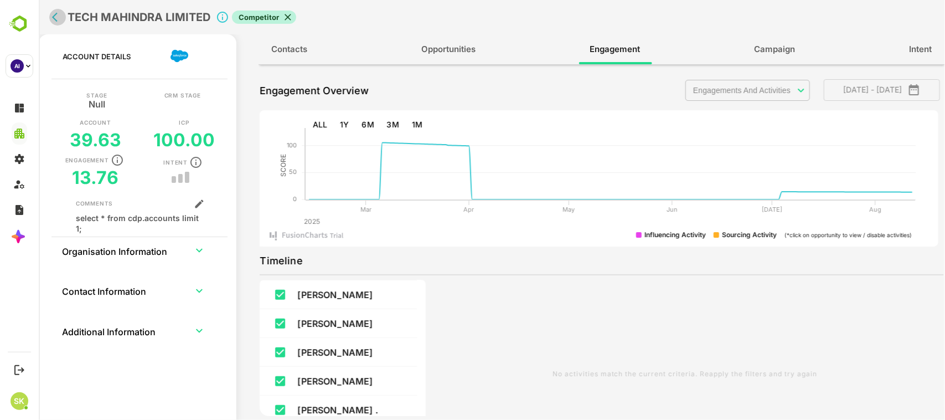
click at [56, 20] on icon "back" at bounding box center [54, 17] width 6 height 9
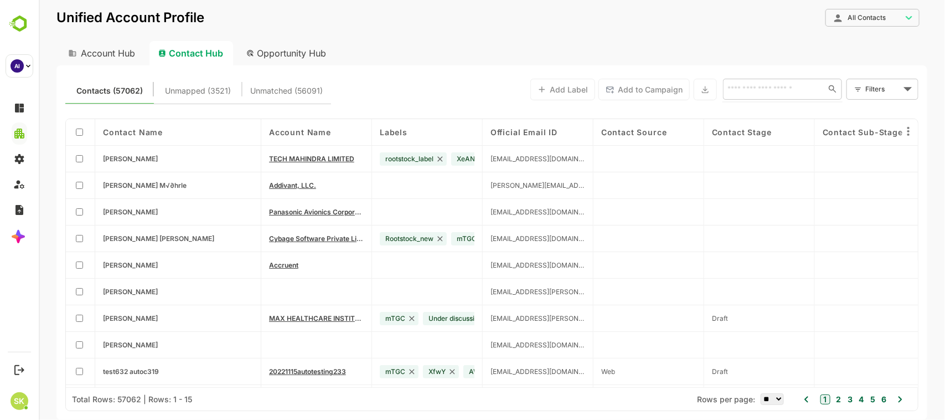
click at [761, 91] on input "text" at bounding box center [772, 88] width 96 height 13
type input "*****"
click at [304, 317] on span "MAX HEALTHCARE INSTITUTE LIMITED" at bounding box center [315, 318] width 95 height 8
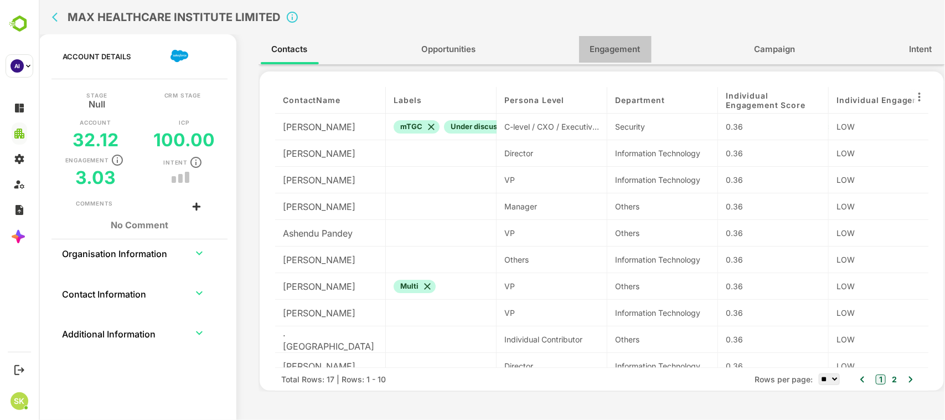
click at [634, 46] on span "Engagement" at bounding box center [615, 49] width 50 height 14
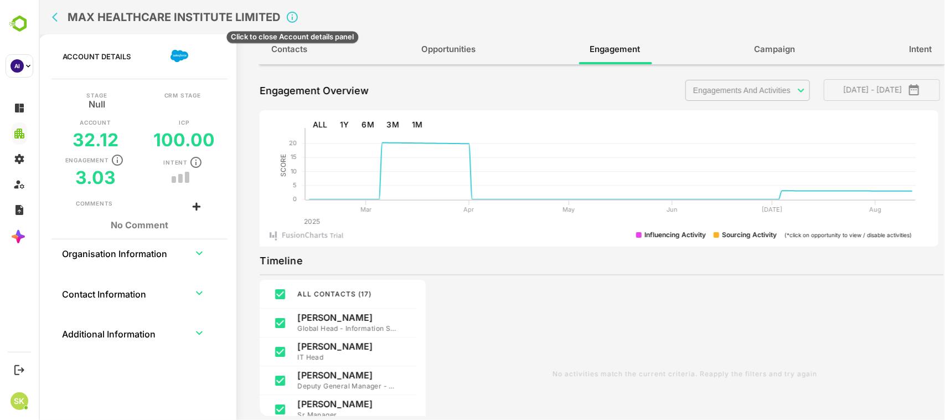
click at [290, 14] on icon "Click to close Account details panel" at bounding box center [291, 17] width 13 height 13
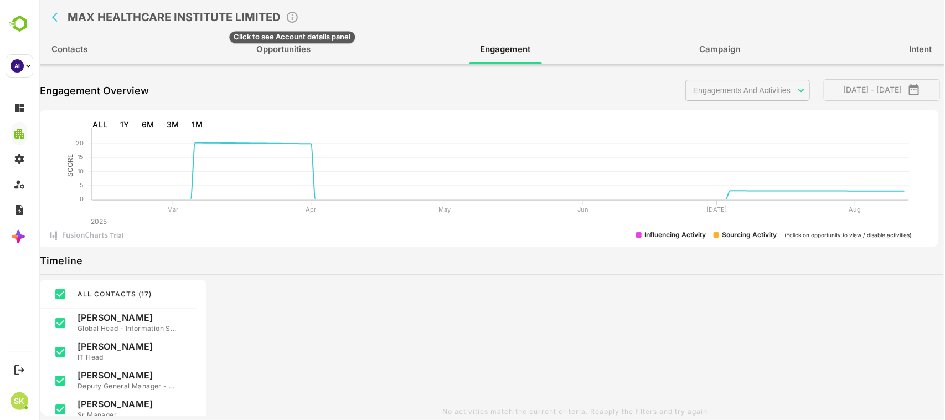
click at [290, 14] on icon "Click to see Account details panel" at bounding box center [291, 17] width 13 height 13
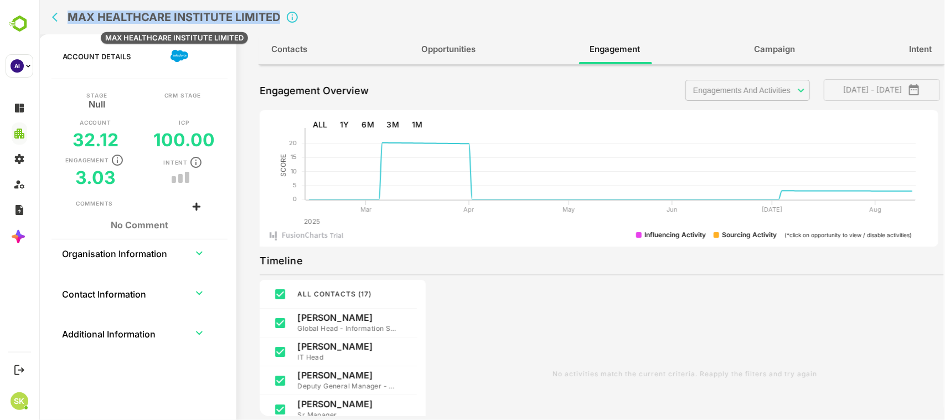
drag, startPoint x: 279, startPoint y: 17, endPoint x: 69, endPoint y: 15, distance: 210.4
click at [69, 15] on h2 "MAX HEALTHCARE INSTITUTE LIMITED" at bounding box center [173, 17] width 213 height 13
copy h2 "MAX HEALTHCARE INSTITUTE LIMITED"
click at [54, 13] on icon "back" at bounding box center [56, 17] width 11 height 11
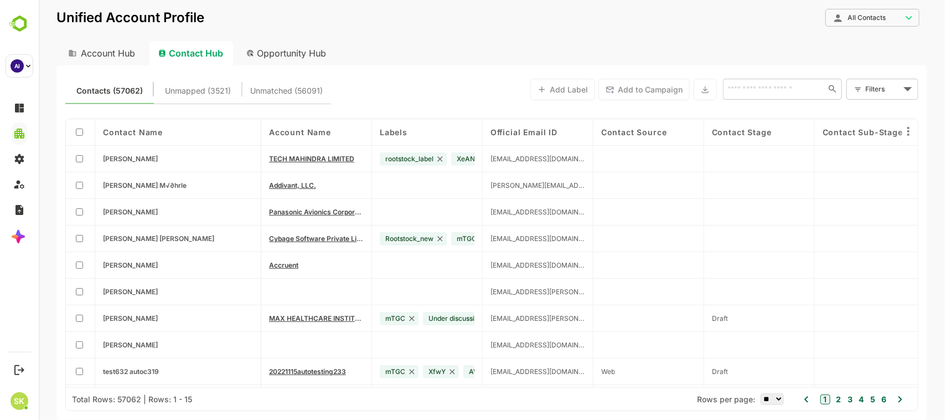
click at [120, 50] on div "Account Hub" at bounding box center [100, 53] width 89 height 24
type input "**********"
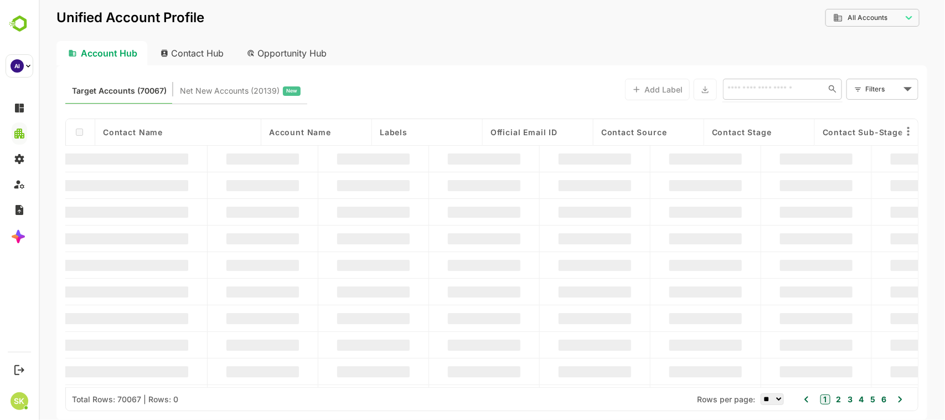
click at [758, 92] on input "text" at bounding box center [772, 88] width 96 height 13
paste input "**********"
type input "**********"
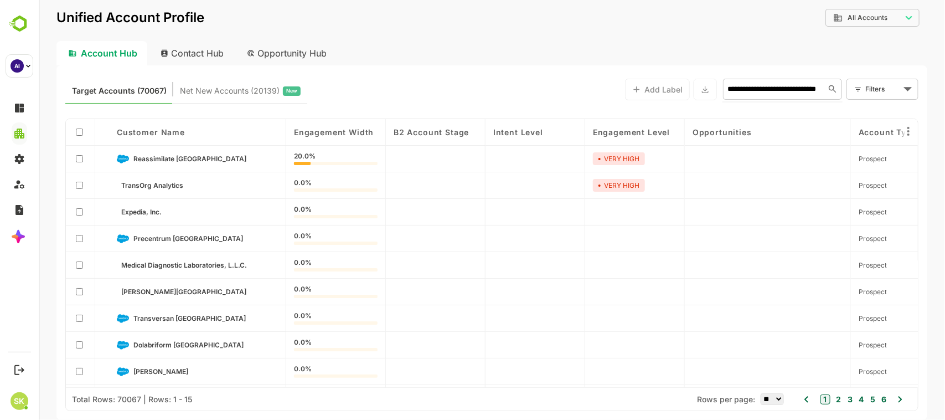
scroll to position [0, 45]
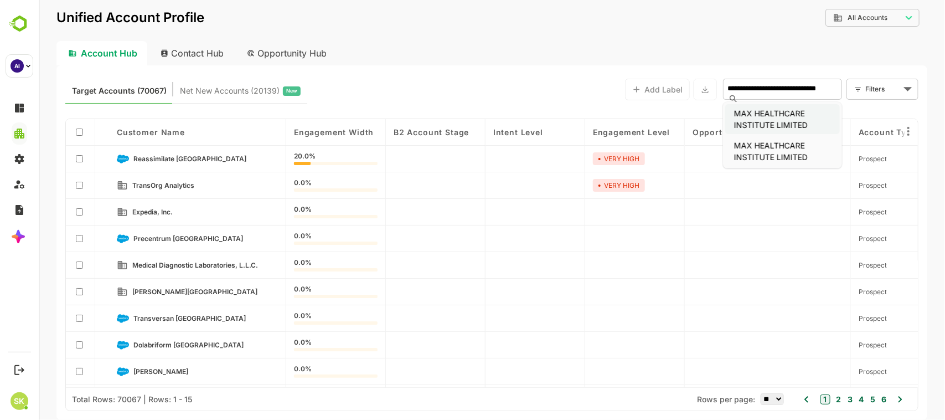
click at [766, 113] on li "MAX HEALTHCARE INSTITUTE LIMITED" at bounding box center [782, 119] width 115 height 30
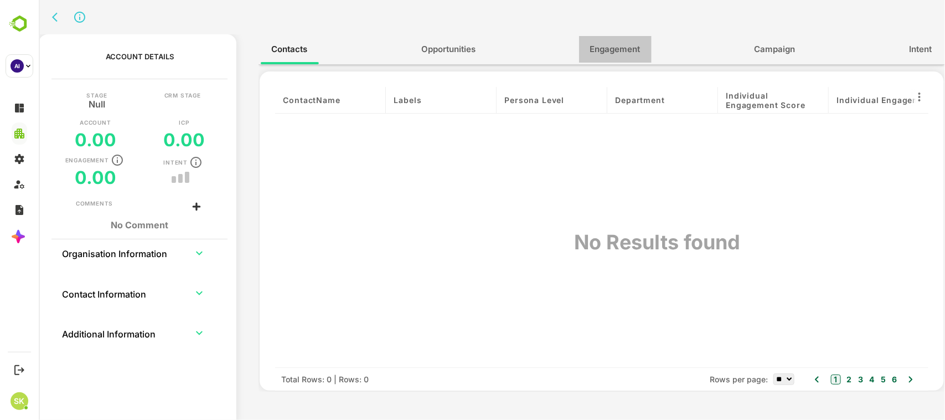
click at [605, 51] on span "Engagement" at bounding box center [615, 49] width 50 height 14
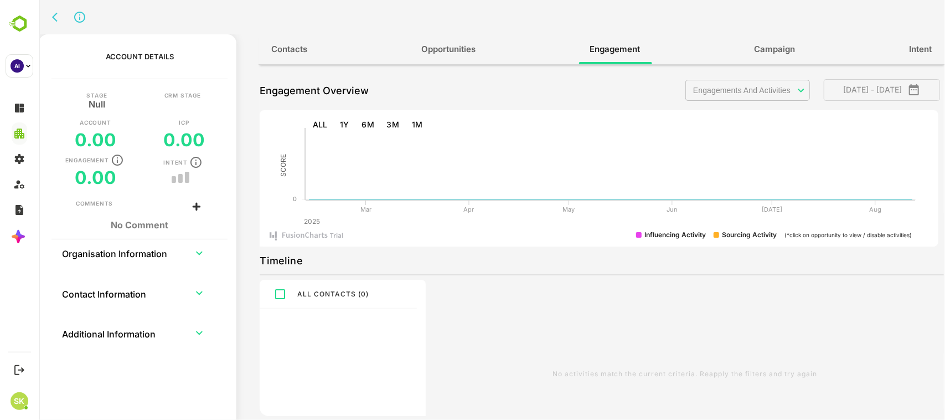
click at [53, 19] on icon "back" at bounding box center [56, 17] width 11 height 11
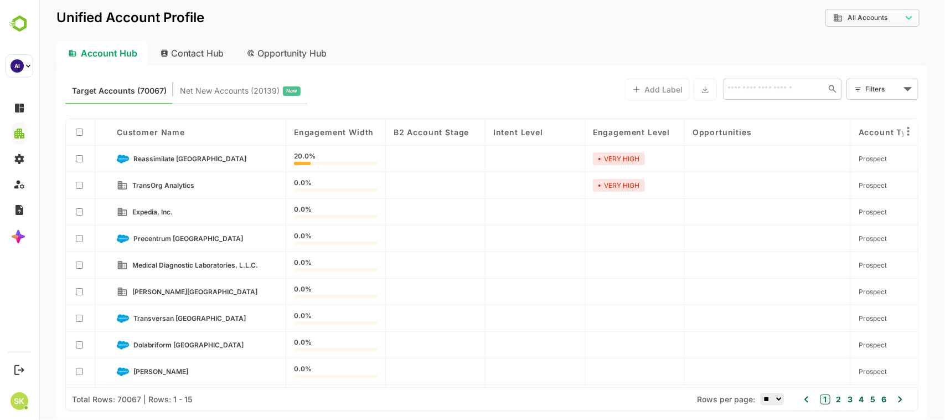
click at [196, 54] on div "Contact Hub" at bounding box center [192, 53] width 82 height 24
type input "**********"
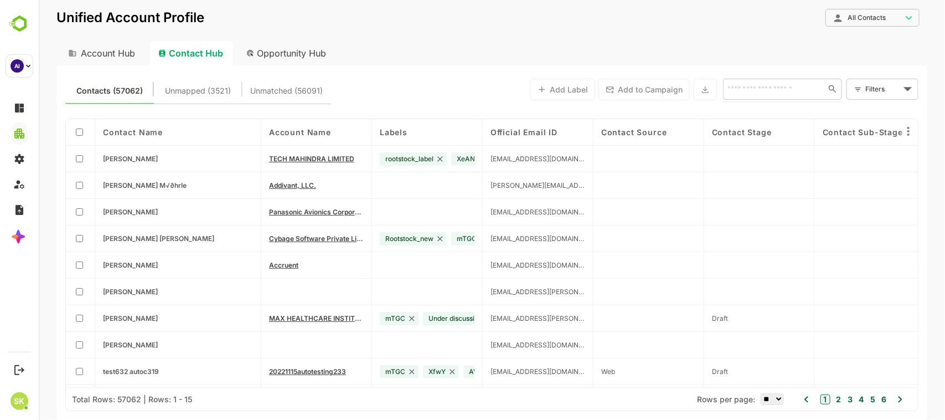
click at [747, 89] on input "text" at bounding box center [772, 88] width 96 height 13
click at [871, 87] on body "**********" at bounding box center [491, 210] width 906 height 420
click at [845, 140] on span "New Filter" at bounding box center [856, 144] width 33 height 13
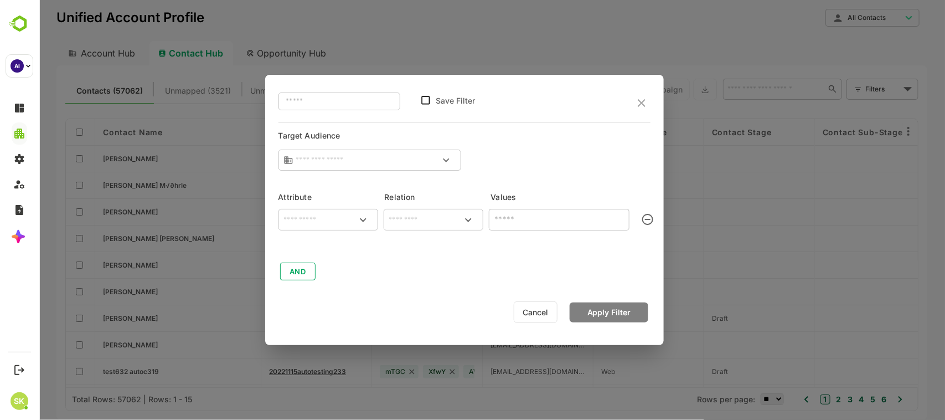
type input "**********"
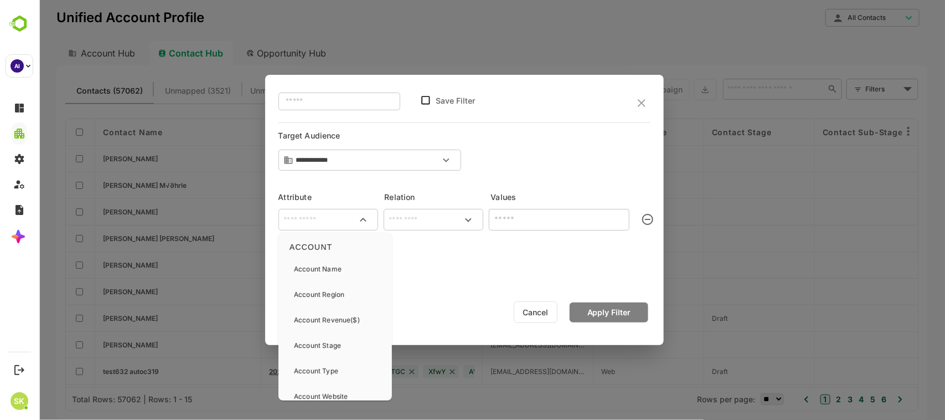
click at [333, 213] on input "text" at bounding box center [327, 219] width 95 height 13
click at [318, 260] on div "Account Name" at bounding box center [317, 268] width 48 height 23
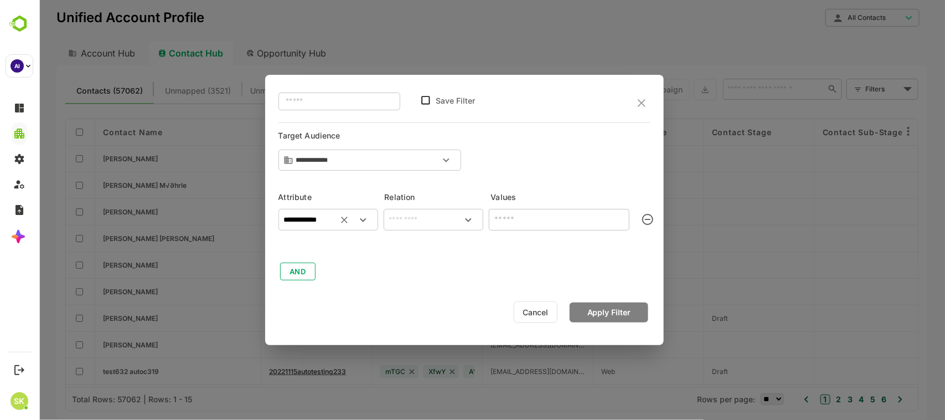
type input "**********"
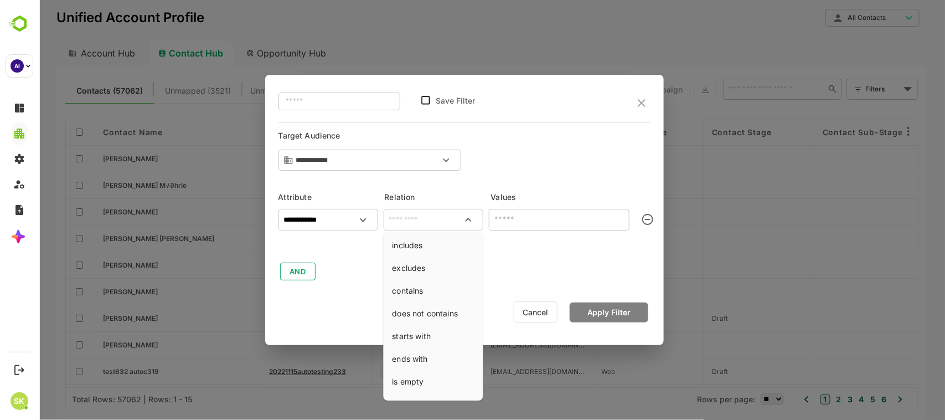
click at [418, 219] on input "text" at bounding box center [432, 219] width 95 height 13
click at [421, 241] on li "includes" at bounding box center [432, 245] width 95 height 20
type input "********"
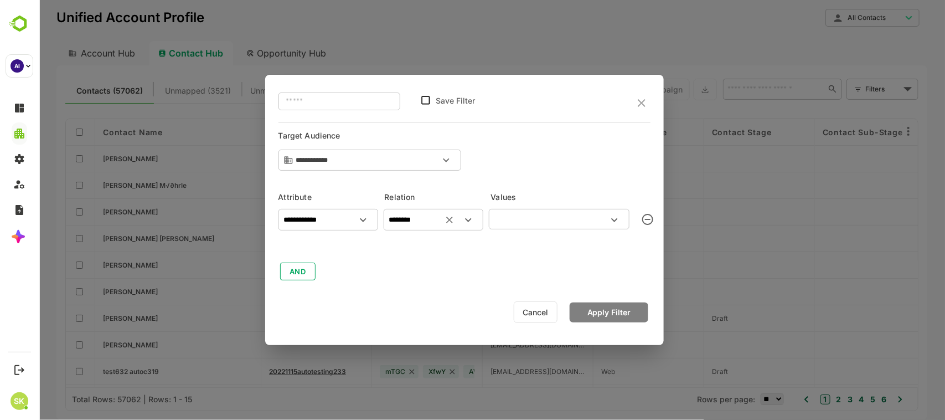
click at [521, 227] on div "​" at bounding box center [558, 219] width 141 height 20
type input "*"
click at [436, 270] on div "**********" at bounding box center [464, 243] width 372 height 78
click at [610, 222] on icon "Open" at bounding box center [613, 219] width 13 height 13
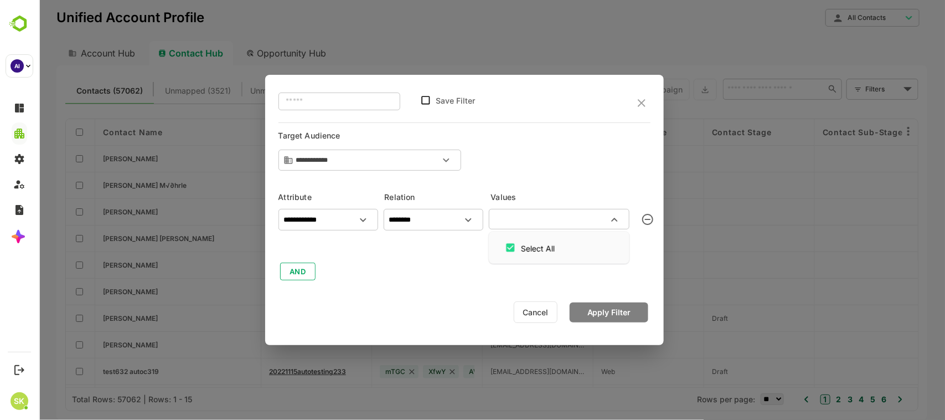
click at [523, 219] on input "text" at bounding box center [550, 218] width 116 height 13
click at [463, 222] on icon "Open" at bounding box center [467, 219] width 13 height 13
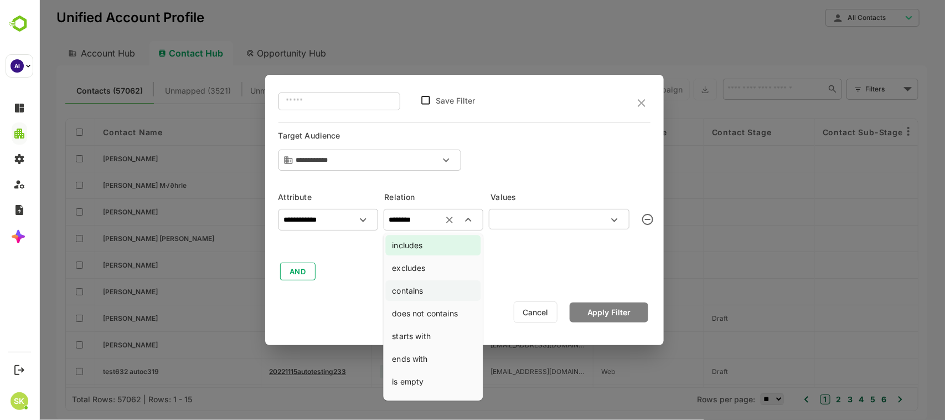
click at [420, 292] on li "contains" at bounding box center [432, 290] width 95 height 20
type input "********"
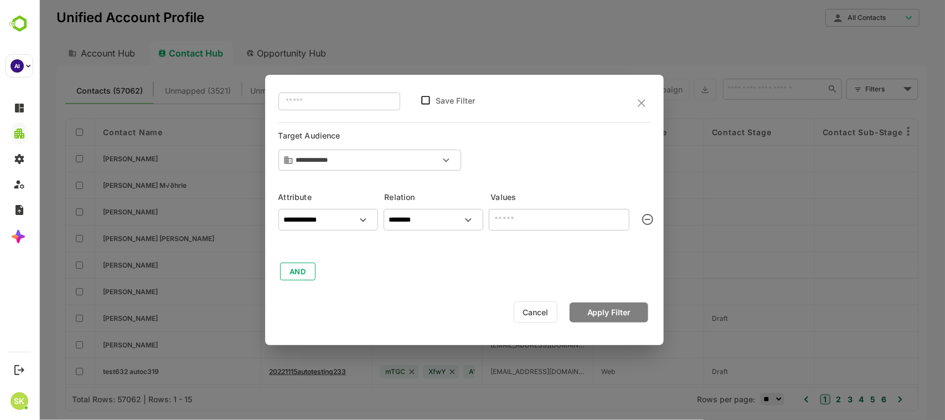
click at [524, 221] on input "text" at bounding box center [558, 220] width 141 height 22
type input "****"
click at [595, 308] on button "Apply Filter" at bounding box center [608, 312] width 79 height 20
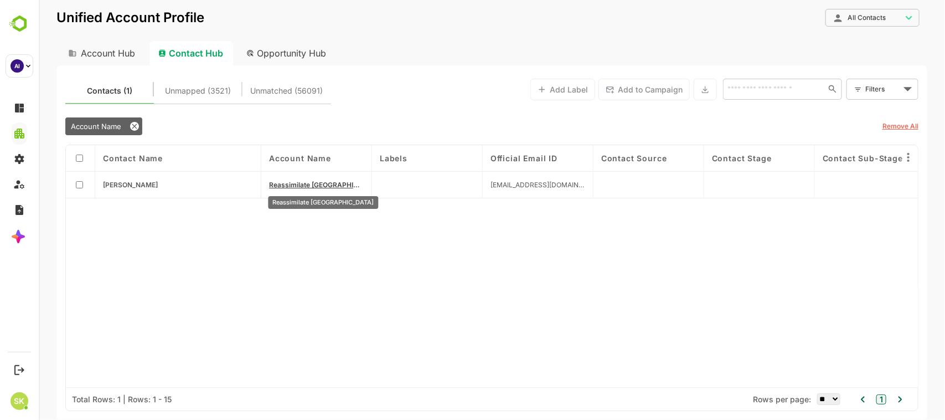
click at [319, 183] on span "Reassimilate [GEOGRAPHIC_DATA]" at bounding box center [315, 184] width 95 height 8
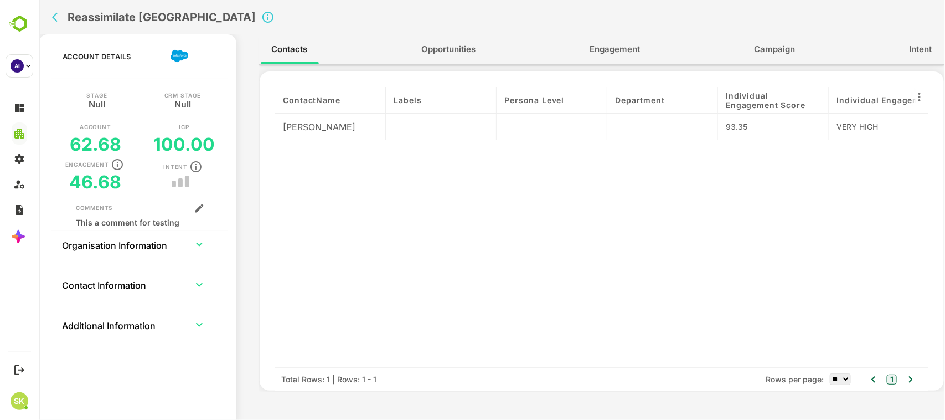
click at [627, 45] on span "Engagement" at bounding box center [615, 49] width 50 height 14
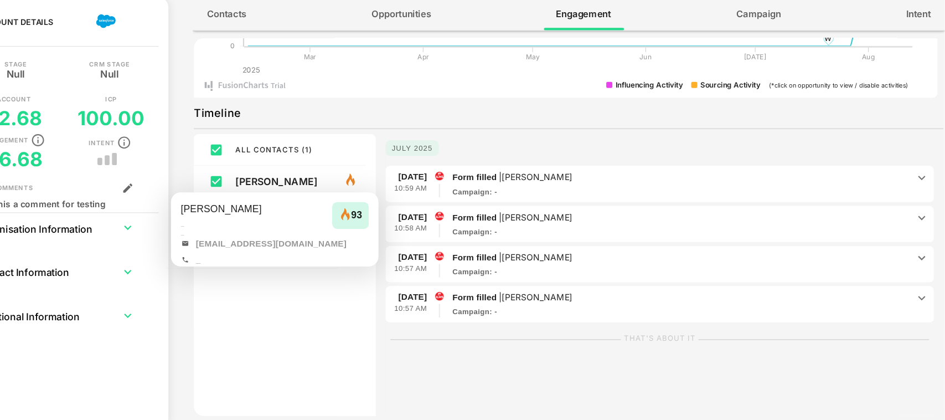
scroll to position [0, 0]
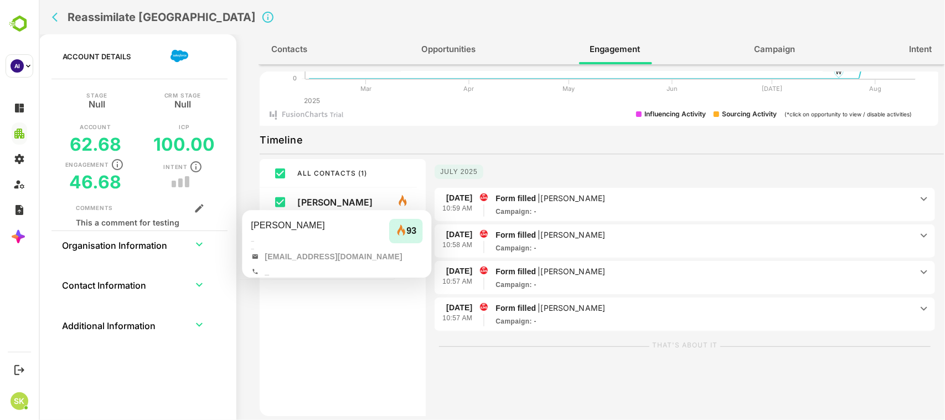
click at [316, 200] on p "[PERSON_NAME]" at bounding box center [347, 202] width 100 height 11
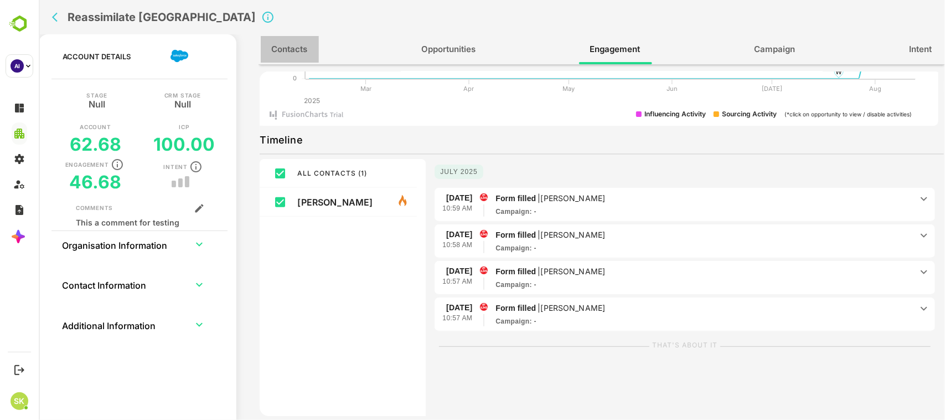
click at [285, 43] on span "Contacts" at bounding box center [289, 49] width 36 height 14
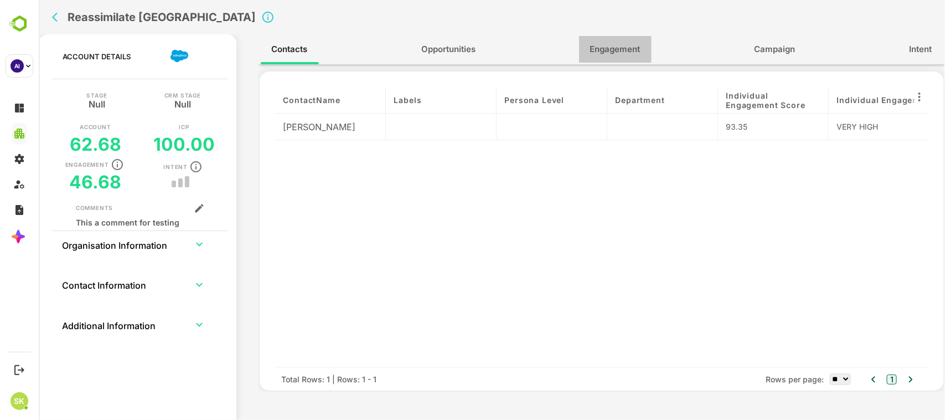
click at [643, 42] on button "Engagement" at bounding box center [615, 49] width 73 height 27
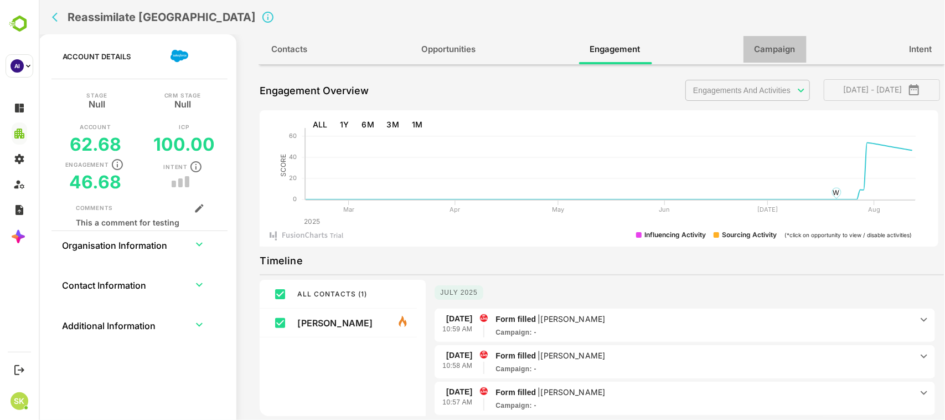
click at [787, 56] on button "Campaign" at bounding box center [774, 49] width 63 height 27
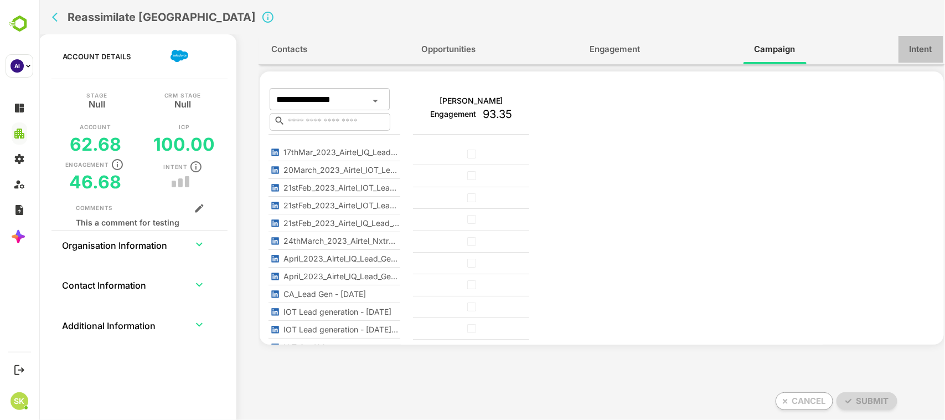
click at [907, 51] on button "Intent" at bounding box center [920, 49] width 45 height 27
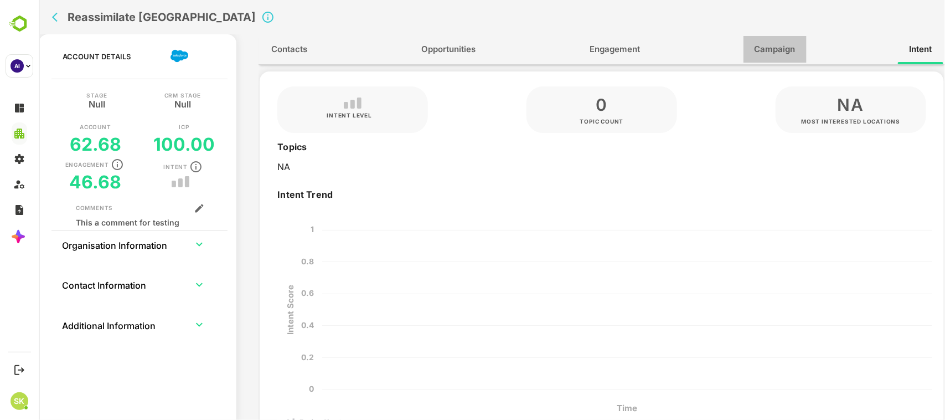
click at [760, 40] on button "Campaign" at bounding box center [774, 49] width 63 height 27
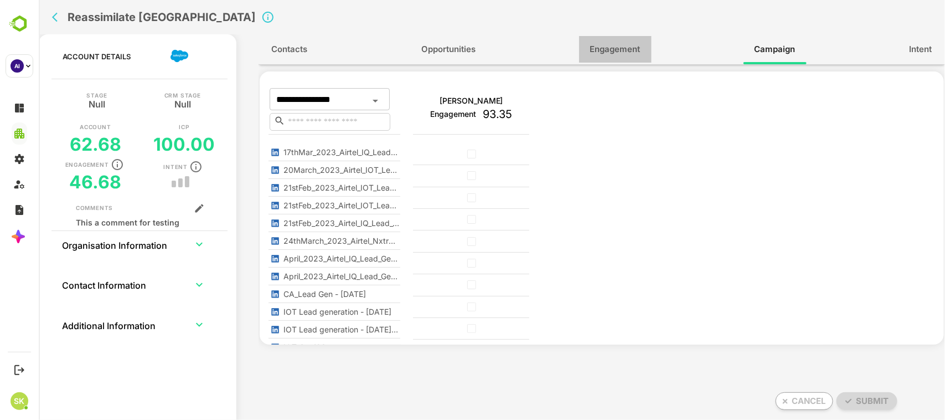
click at [633, 49] on span "Engagement" at bounding box center [615, 49] width 50 height 14
